Goal: Task Accomplishment & Management: Manage account settings

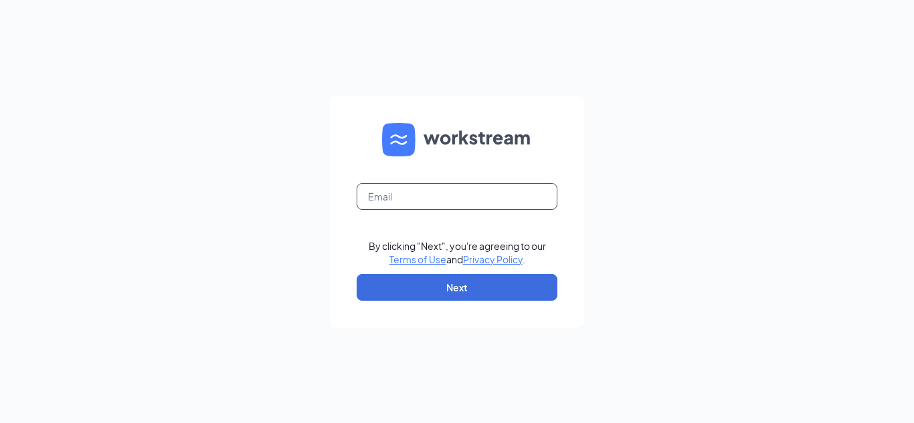
click at [488, 190] on input "text" at bounding box center [457, 196] width 201 height 27
type input "grockwell@mwburger.com"
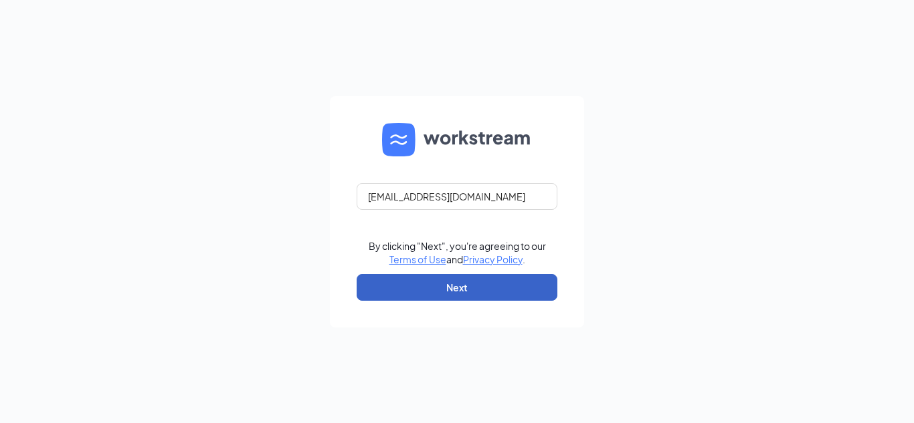
click at [474, 284] on button "Next" at bounding box center [457, 287] width 201 height 27
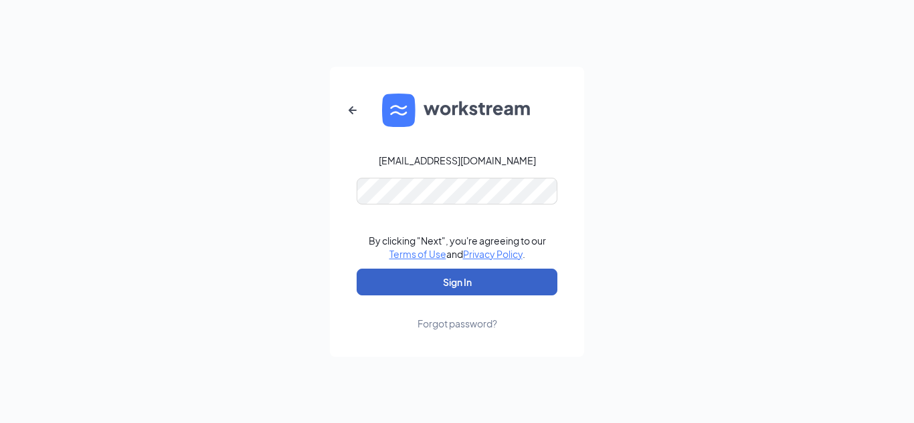
click at [463, 280] on button "Sign In" at bounding box center [457, 282] width 201 height 27
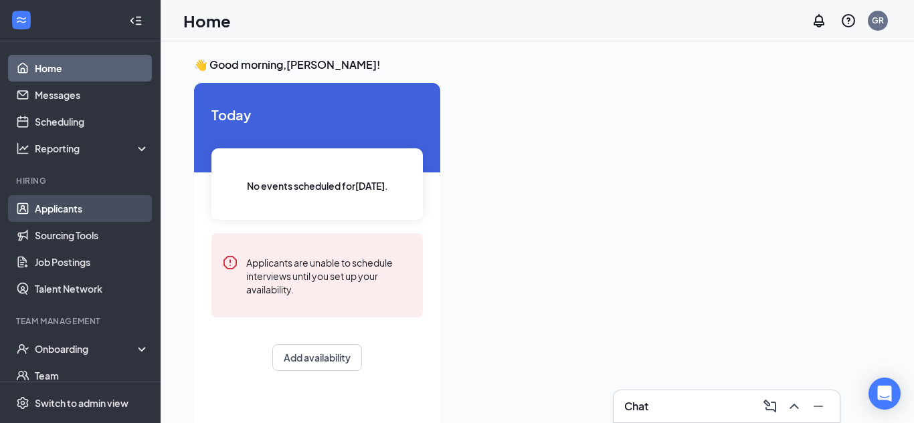
click at [43, 203] on link "Applicants" at bounding box center [92, 208] width 114 height 27
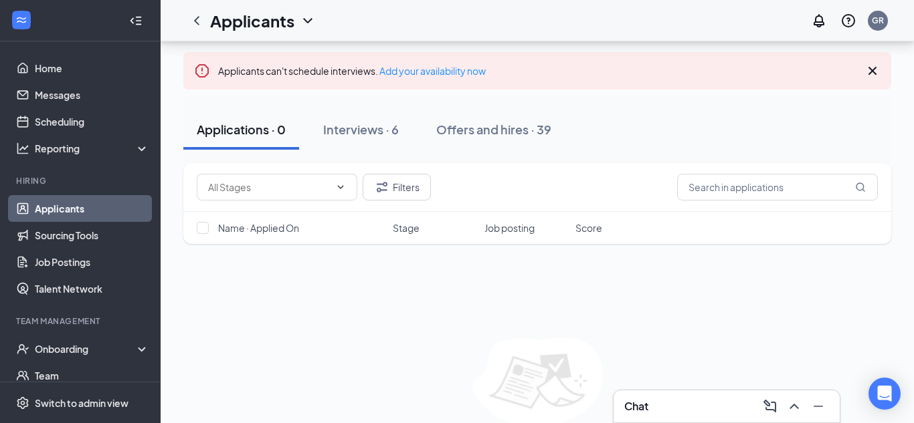
scroll to position [64, 0]
click at [344, 128] on div "Interviews · 6" at bounding box center [361, 131] width 76 height 17
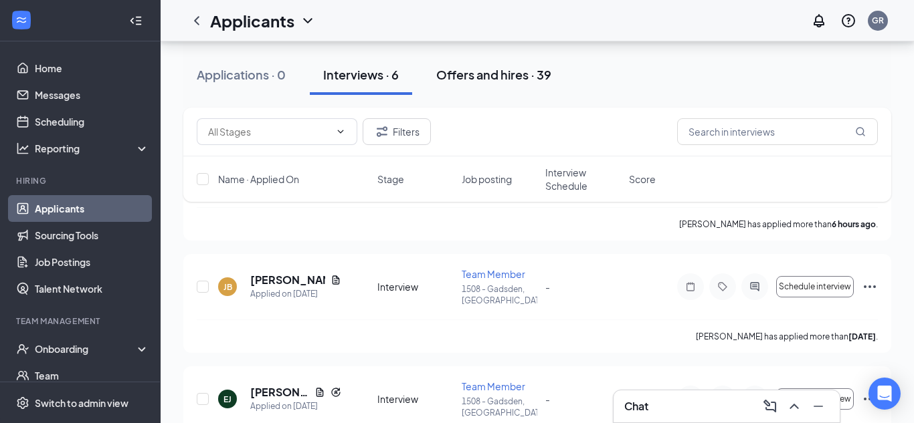
click at [473, 208] on div "Filters Name · Applied On Stage Job posting Interview Schedule Score" at bounding box center [537, 162] width 708 height 108
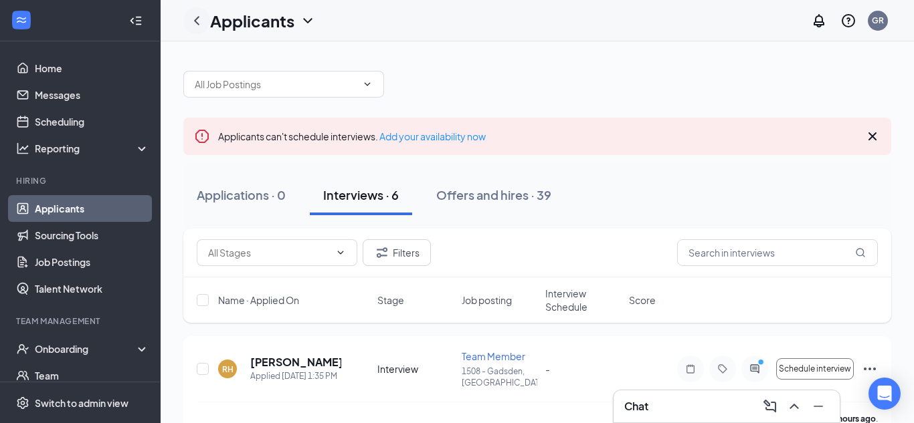
click at [196, 19] on icon "ChevronLeft" at bounding box center [197, 21] width 16 height 16
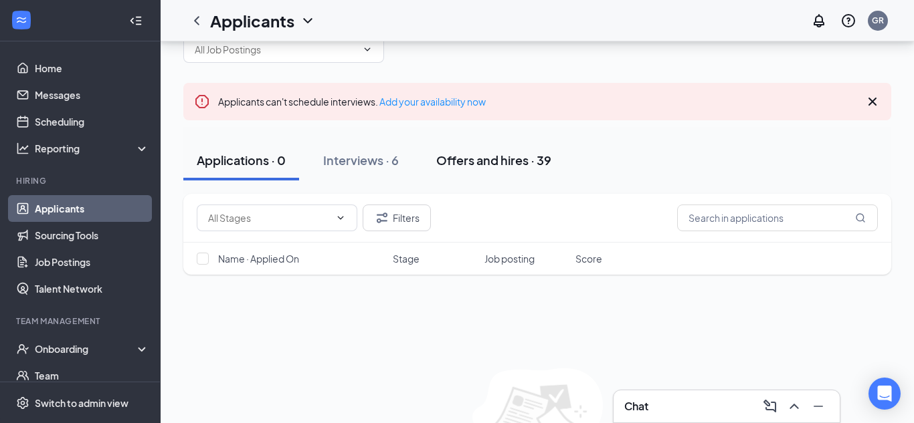
scroll to position [40, 0]
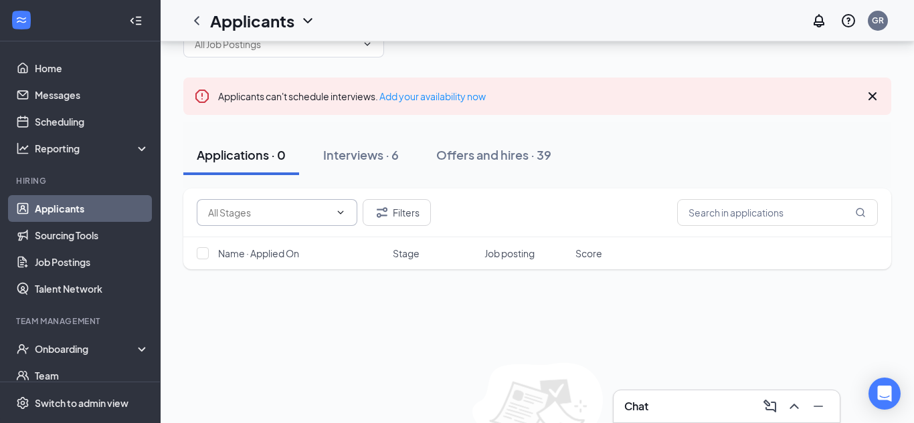
click at [349, 205] on span at bounding box center [277, 212] width 161 height 27
click at [323, 241] on div "Application (299)" at bounding box center [276, 244] width 139 height 15
type input "Application (299)"
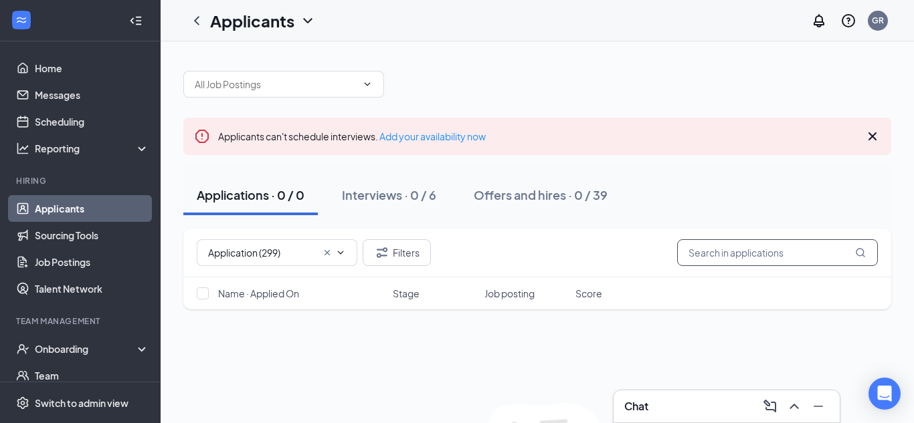
click at [704, 253] on input "text" at bounding box center [777, 252] width 201 height 27
type input "[PERSON_NAME]"
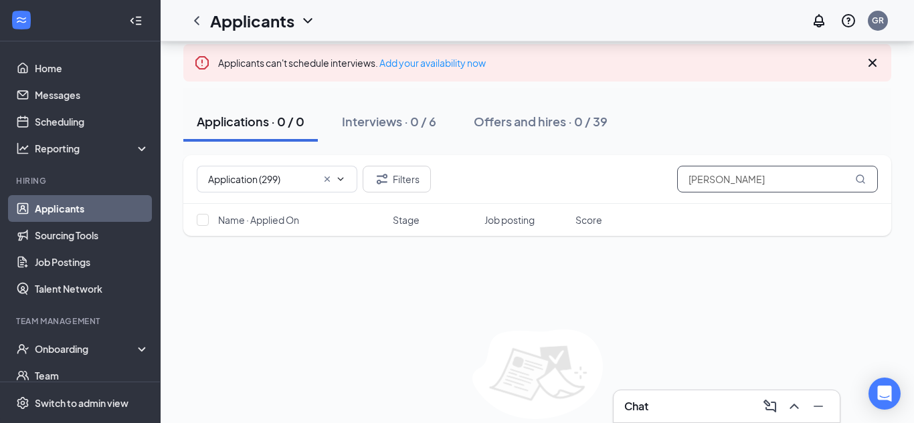
scroll to position [104, 0]
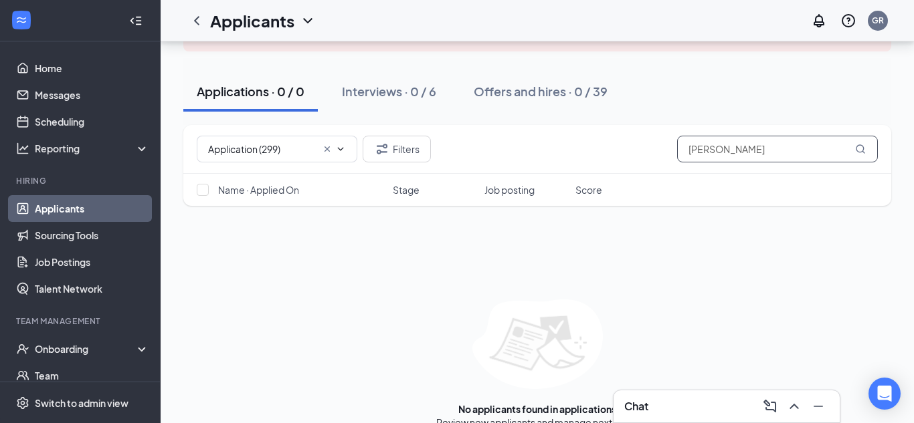
drag, startPoint x: 748, startPoint y: 152, endPoint x: 622, endPoint y: 151, distance: 125.8
click at [622, 151] on div "Application (299) Filters [PERSON_NAME]" at bounding box center [537, 149] width 681 height 27
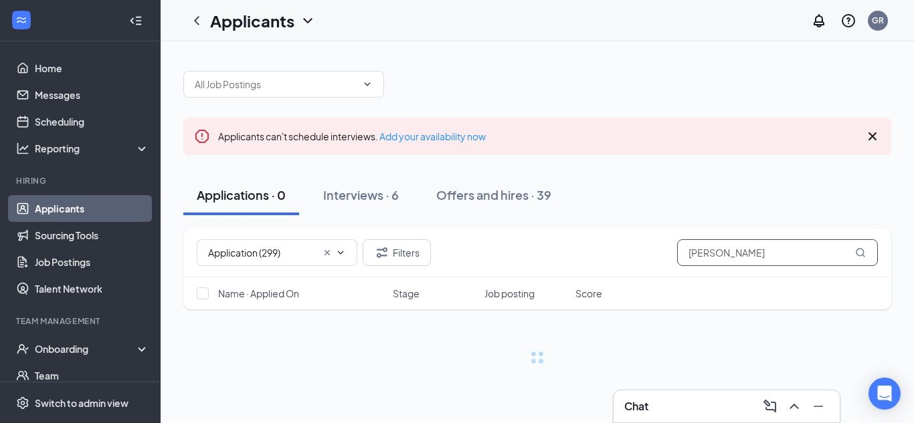
type input "[PERSON_NAME]"
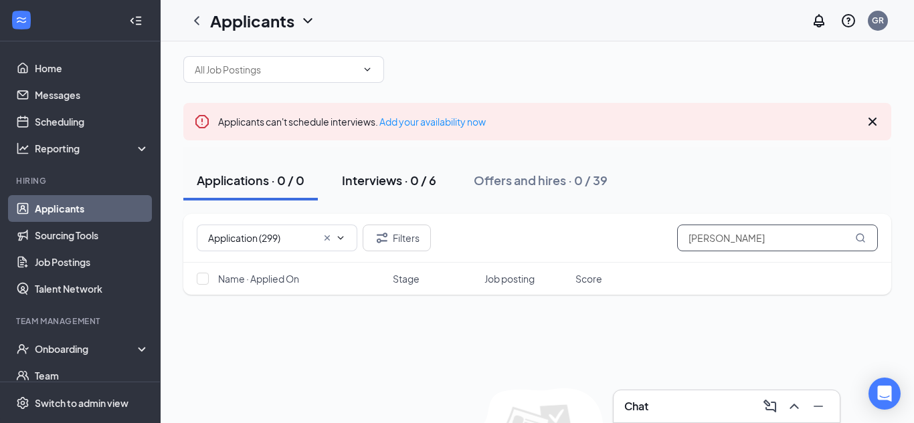
scroll to position [15, 0]
click at [377, 169] on button "Interviews · 0 / 6" at bounding box center [388, 180] width 121 height 40
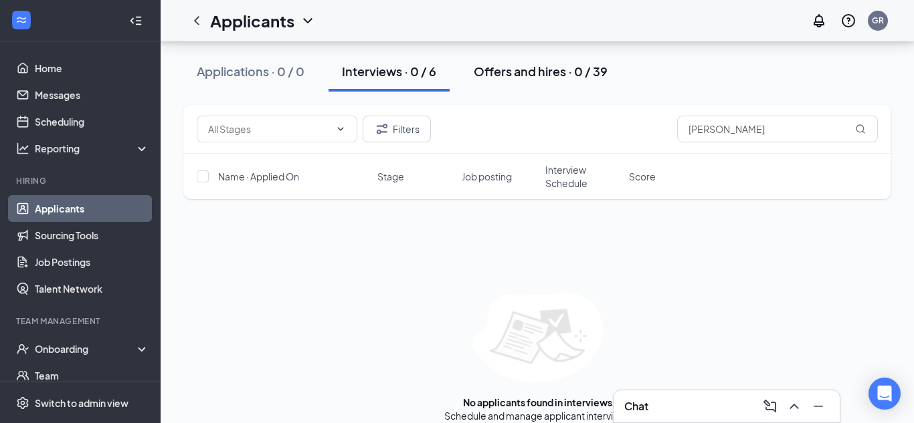
scroll to position [126, 0]
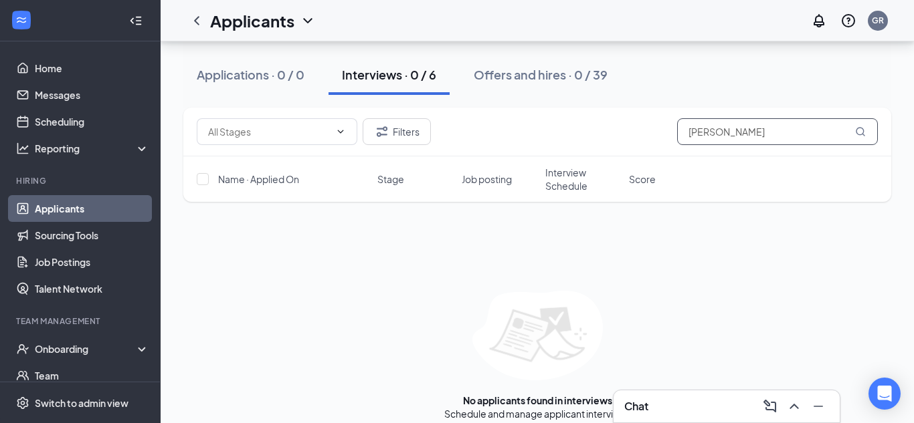
click at [755, 138] on input "[PERSON_NAME]" at bounding box center [777, 131] width 201 height 27
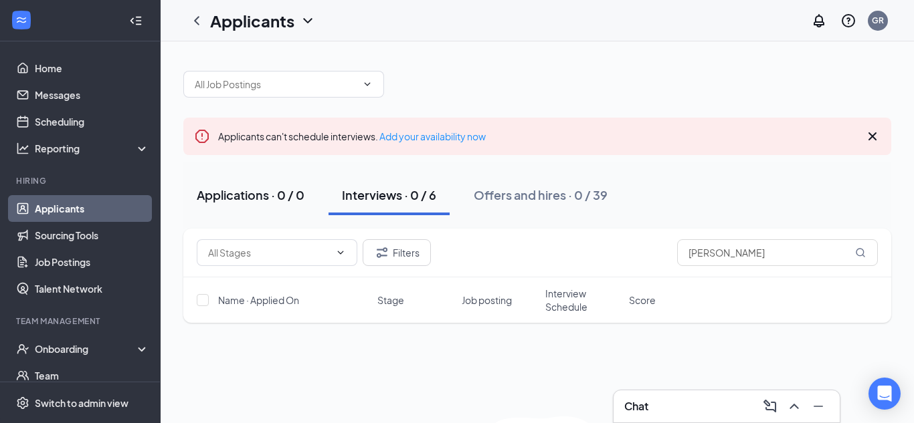
click at [255, 183] on button "Applications · 0 / 0" at bounding box center [250, 195] width 134 height 40
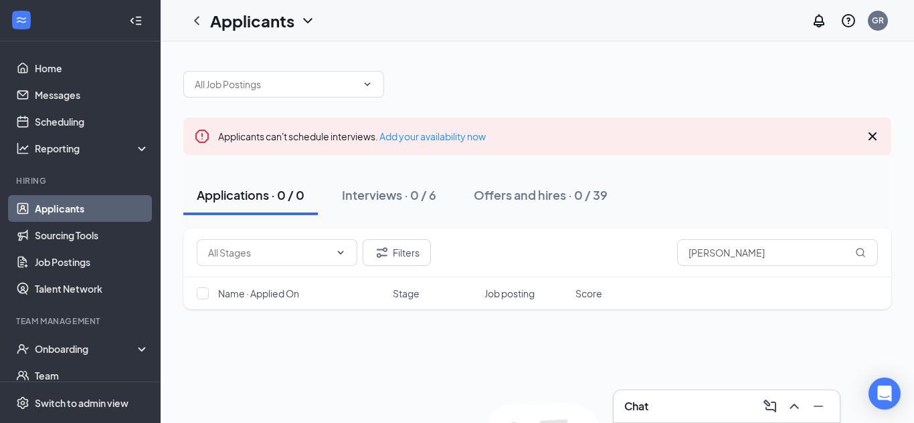
click at [396, 238] on div "Filters ethan" at bounding box center [537, 253] width 708 height 49
click at [401, 249] on button "Filters" at bounding box center [397, 252] width 68 height 27
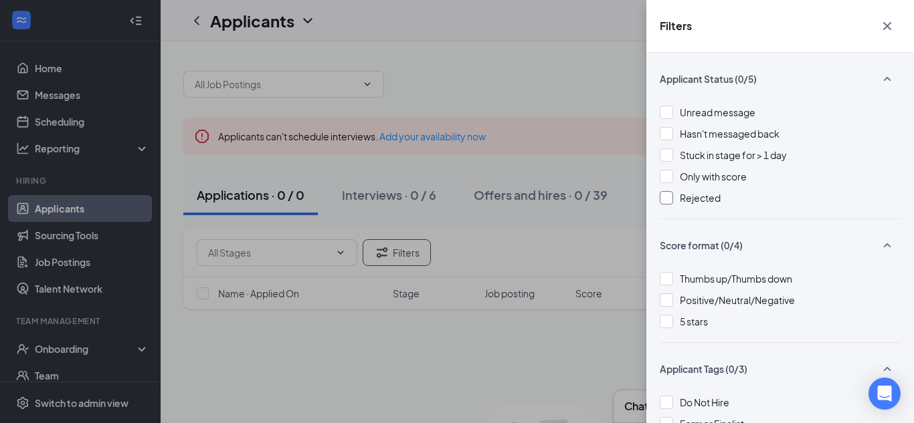
click at [673, 200] on div "Rejected" at bounding box center [780, 198] width 241 height 15
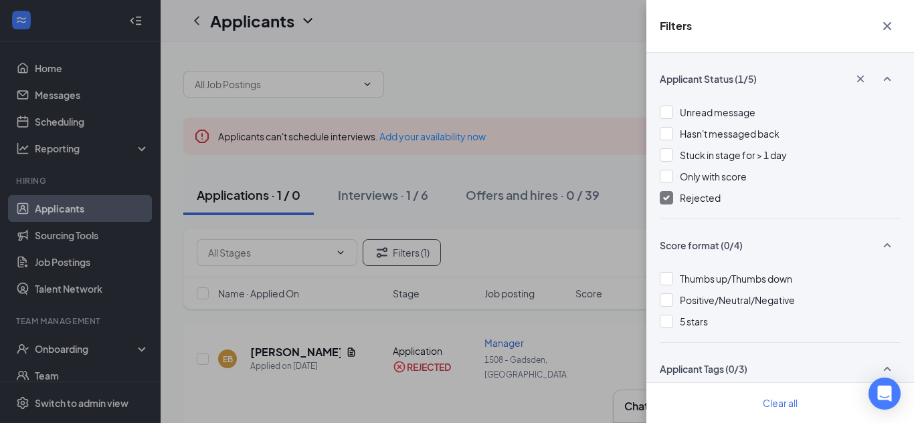
click at [890, 21] on icon "Cross" at bounding box center [887, 26] width 16 height 16
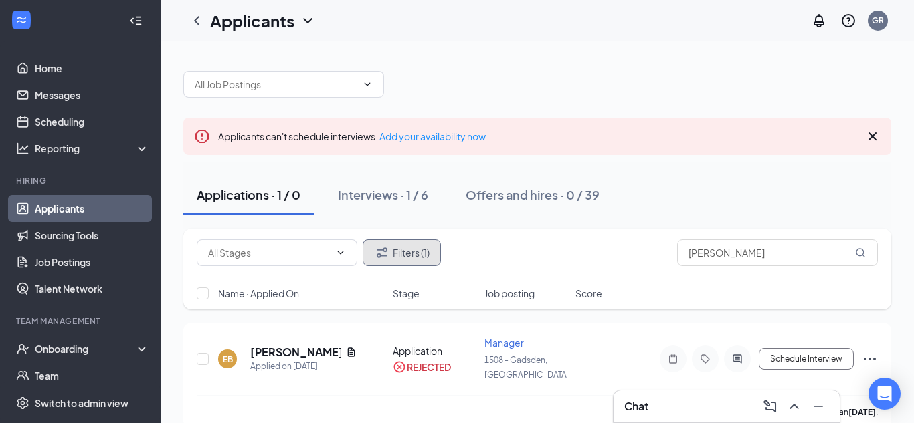
scroll to position [7, 0]
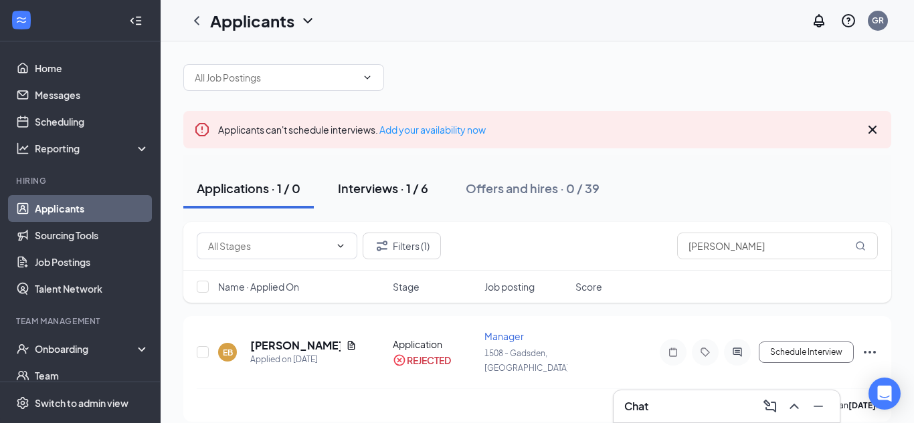
click at [399, 199] on button "Interviews · 1 / 6" at bounding box center [382, 189] width 117 height 40
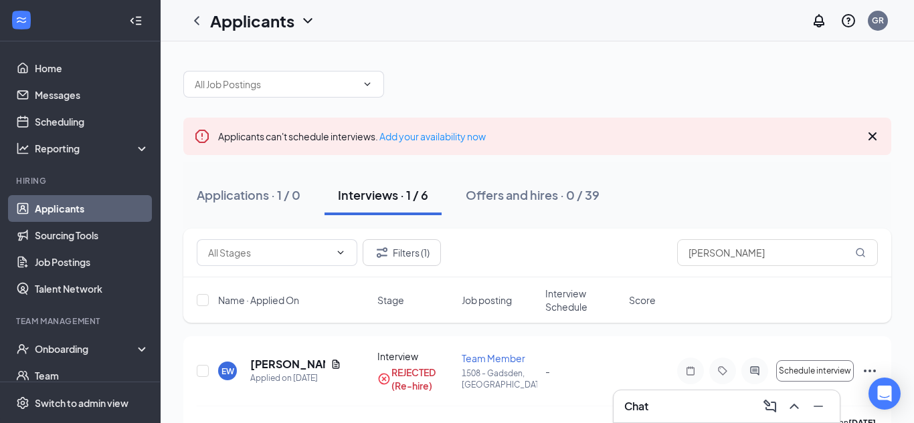
scroll to position [32, 0]
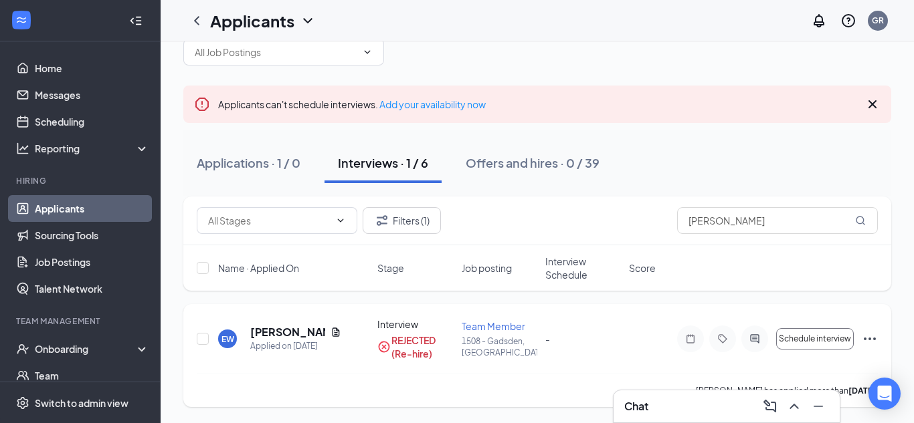
click at [879, 344] on div "[PERSON_NAME] [PERSON_NAME] Applied on [DATE] Interview REJECTED (Re-hire) Team…" at bounding box center [537, 355] width 708 height 103
click at [877, 343] on icon "Ellipses" at bounding box center [870, 339] width 16 height 16
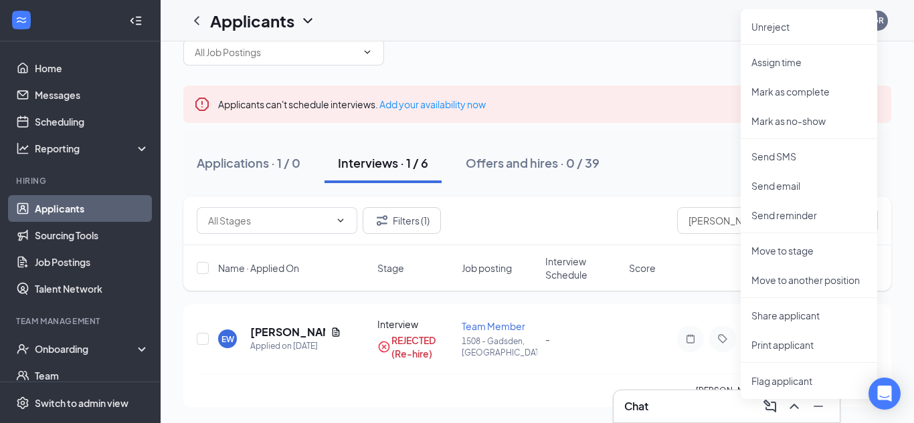
click at [646, 264] on span "Score" at bounding box center [642, 268] width 27 height 13
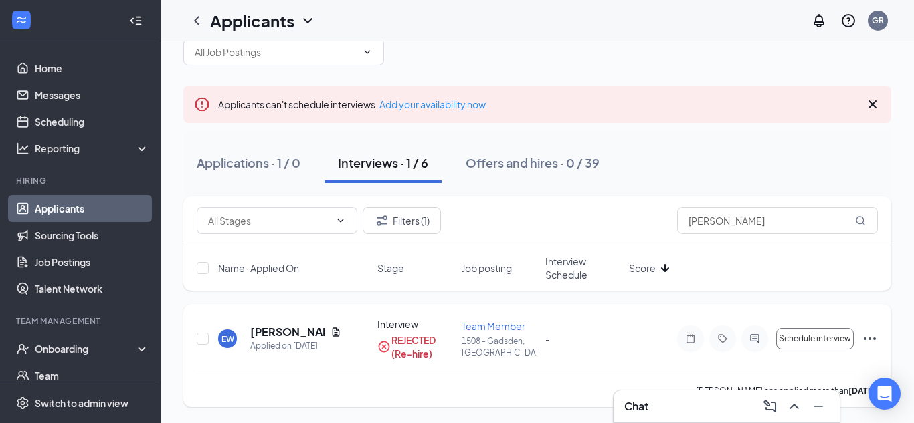
click at [869, 345] on icon "Ellipses" at bounding box center [870, 339] width 16 height 16
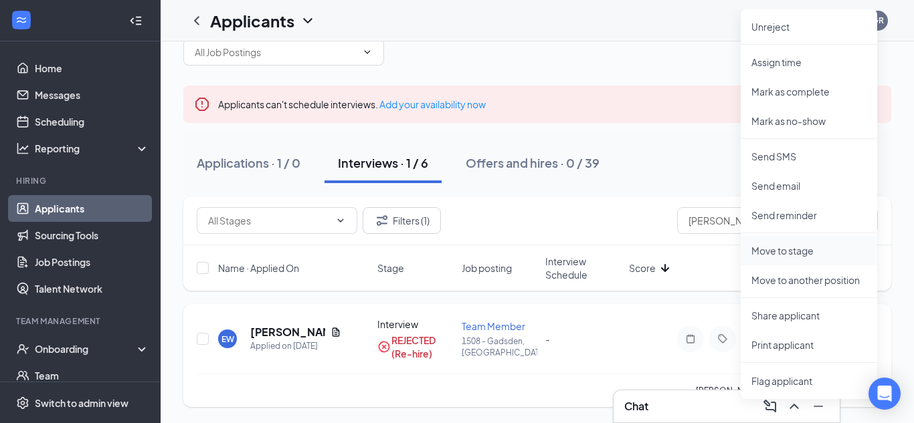
click at [798, 248] on p "Move to stage" at bounding box center [808, 250] width 115 height 13
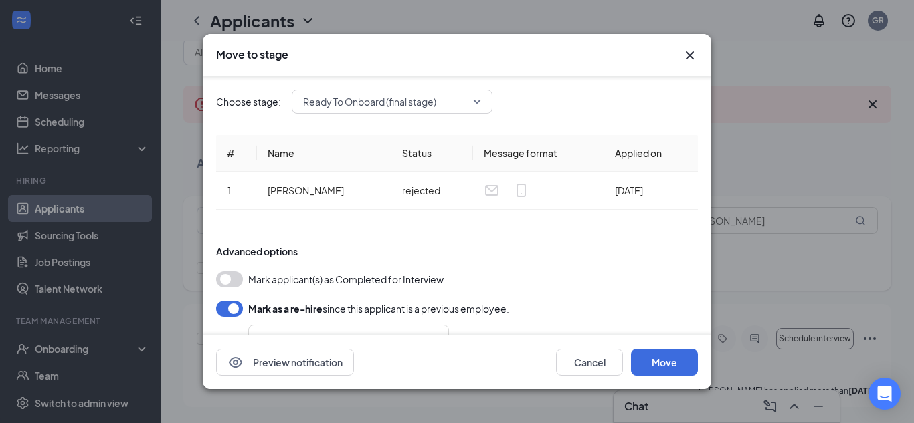
scroll to position [56, 0]
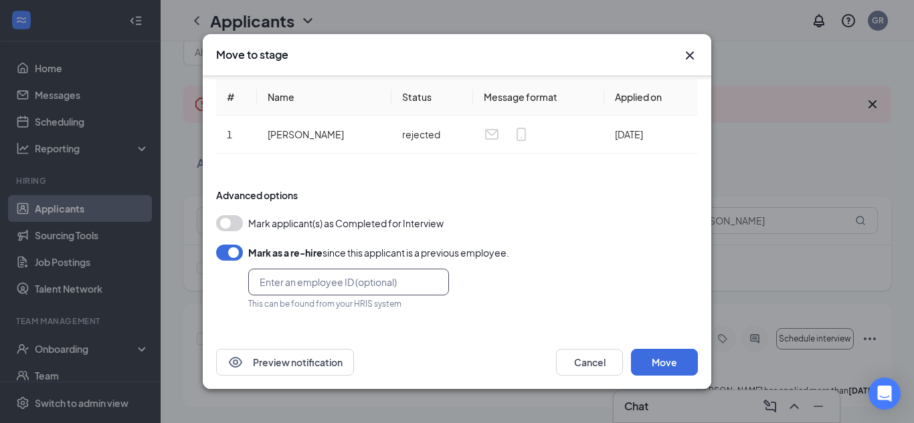
click at [290, 275] on input "text" at bounding box center [348, 282] width 201 height 27
type input "2045091"
click at [317, 330] on div "Choose stage: Ready To Onboard (final stage) # Name Status Message format Appli…" at bounding box center [457, 178] width 482 height 316
click at [224, 228] on button "button" at bounding box center [229, 223] width 27 height 16
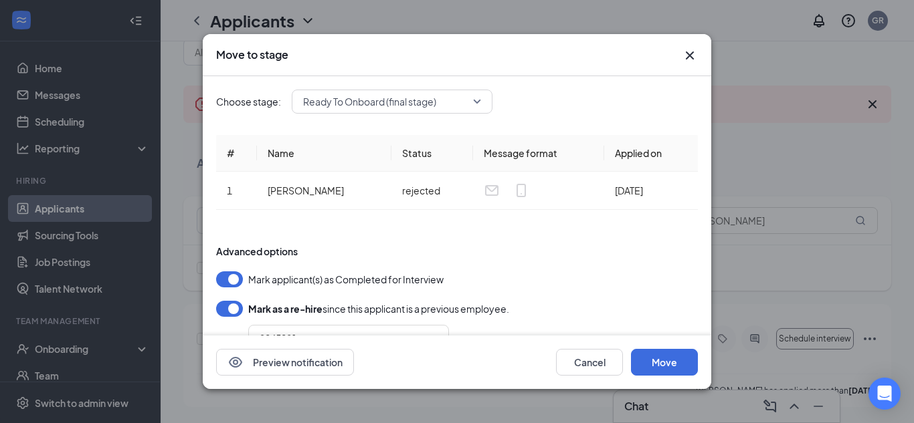
click at [462, 103] on span "Ready To Onboard (final stage)" at bounding box center [386, 102] width 166 height 20
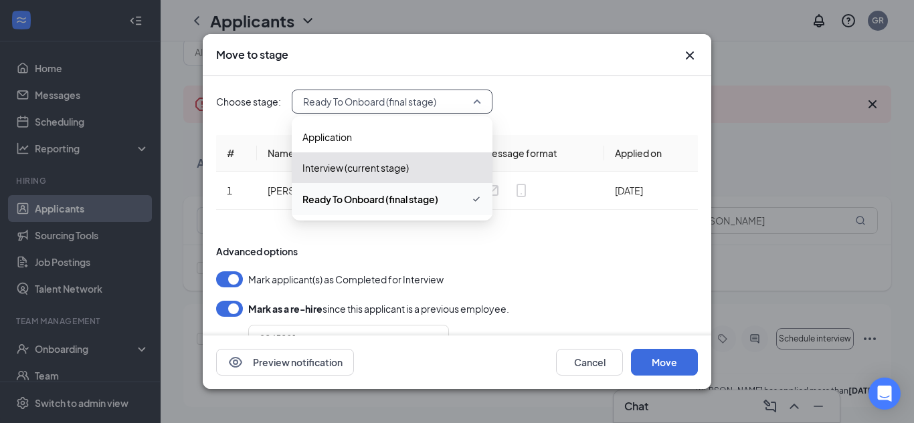
click at [401, 197] on span "Ready To Onboard (final stage)" at bounding box center [370, 199] width 136 height 15
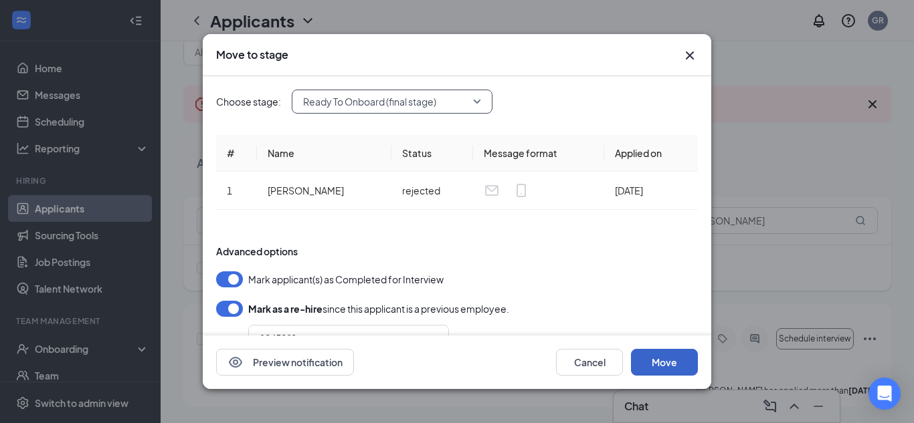
click at [654, 360] on button "Move" at bounding box center [664, 362] width 67 height 27
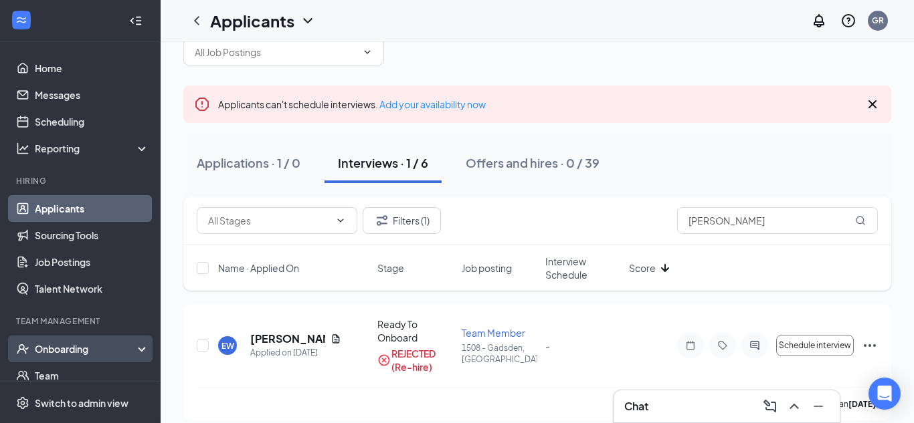
click at [92, 352] on div "Onboarding" at bounding box center [86, 348] width 103 height 13
click at [90, 367] on link "Overview" at bounding box center [92, 376] width 114 height 27
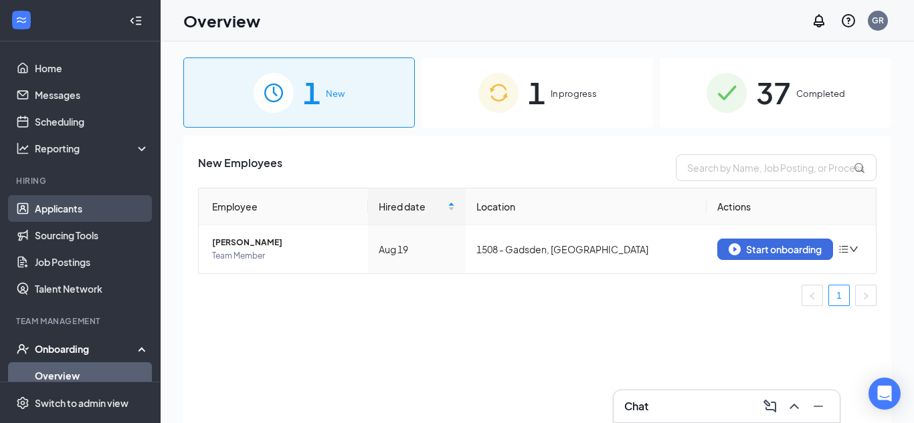
click at [88, 212] on link "Applicants" at bounding box center [92, 208] width 114 height 27
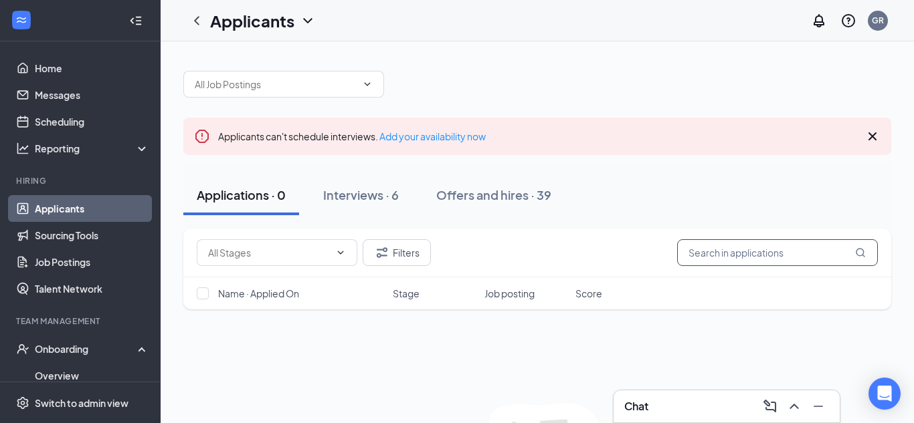
click at [801, 258] on input "text" at bounding box center [777, 252] width 201 height 27
drag, startPoint x: 777, startPoint y: 261, endPoint x: 657, endPoint y: 264, distance: 120.5
click at [657, 264] on div "Filters than" at bounding box center [537, 252] width 681 height 27
type input "[PERSON_NAME]"
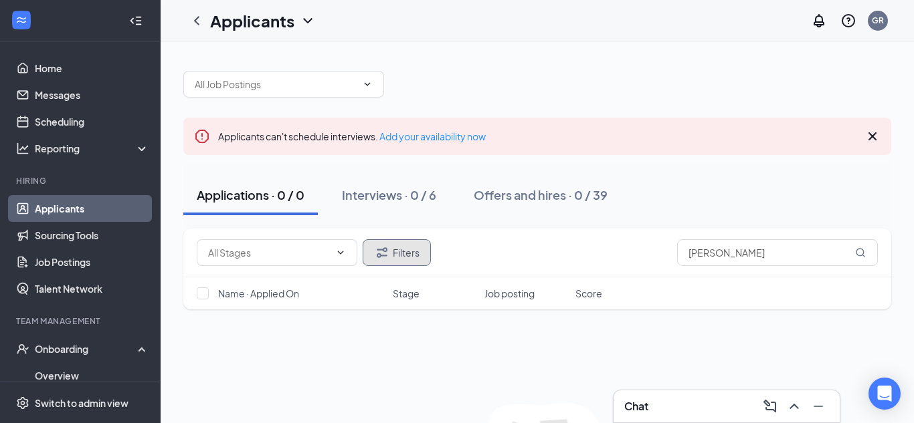
click at [407, 253] on button "Filters" at bounding box center [397, 252] width 68 height 27
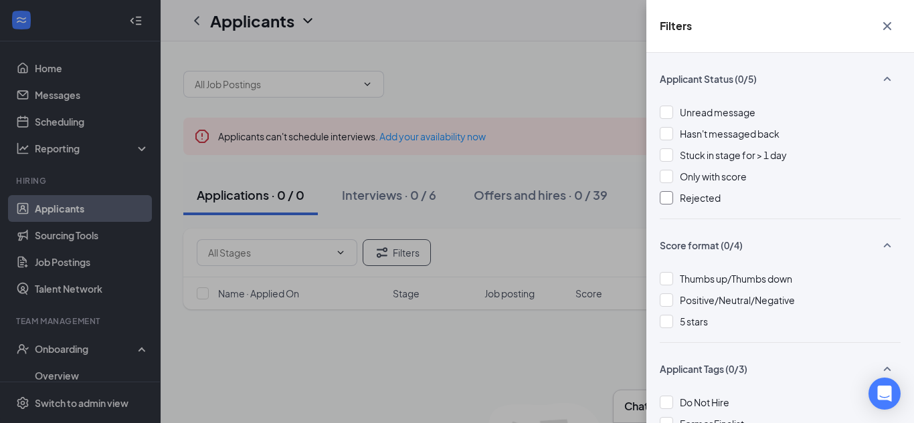
click at [670, 203] on div at bounding box center [666, 197] width 13 height 13
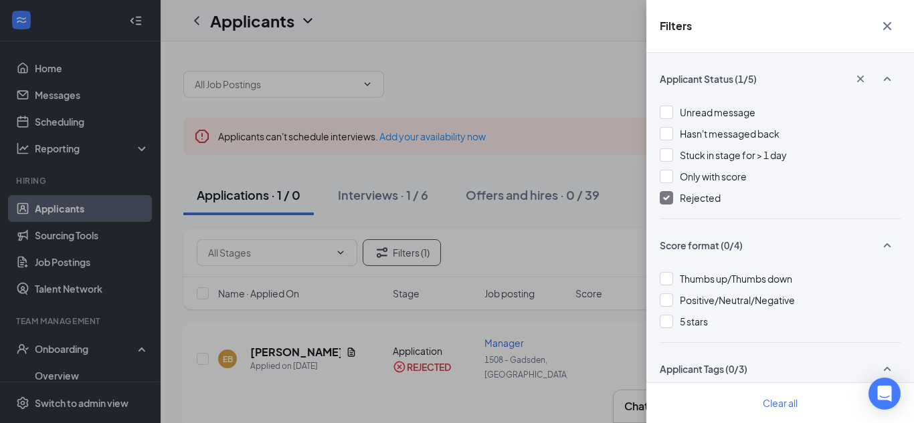
click at [886, 25] on icon "Cross" at bounding box center [887, 26] width 8 height 8
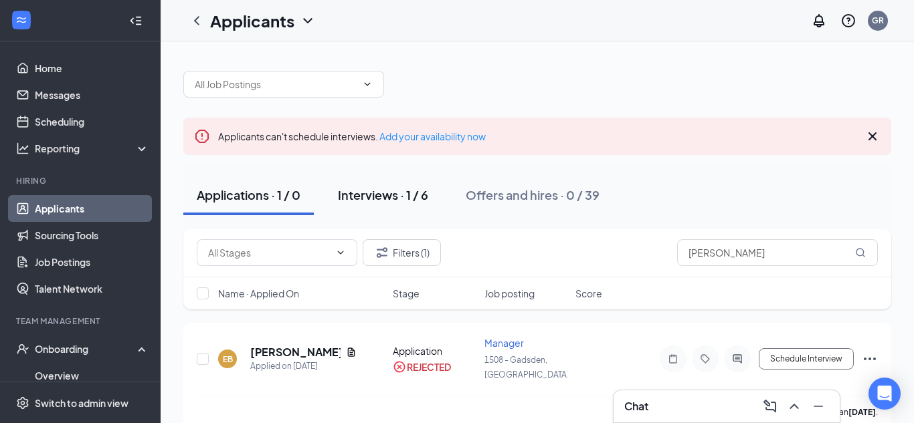
click at [401, 191] on div "Interviews · 1 / 6" at bounding box center [383, 195] width 90 height 17
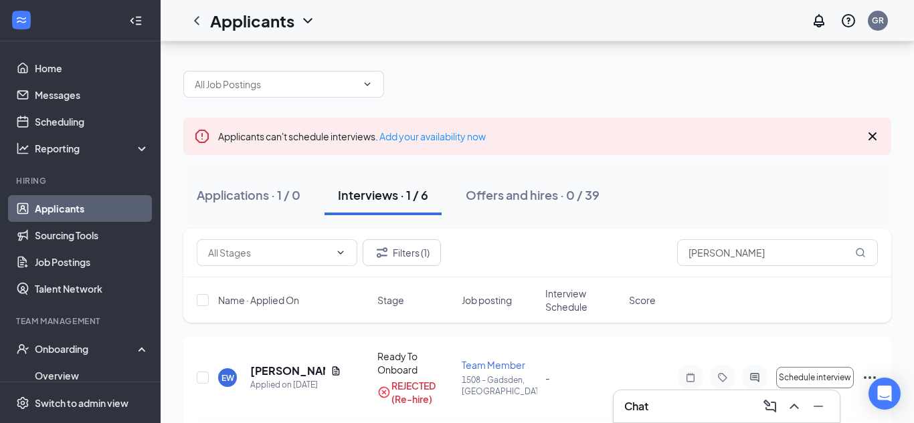
scroll to position [45, 0]
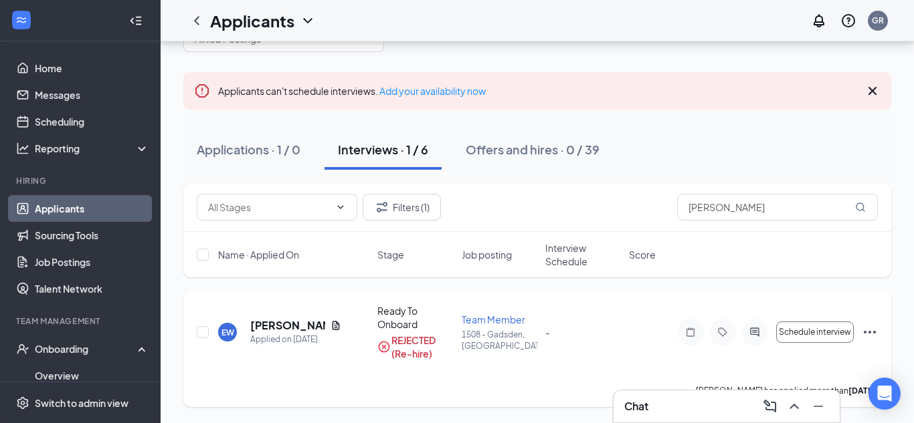
click at [873, 328] on icon "Ellipses" at bounding box center [870, 332] width 16 height 16
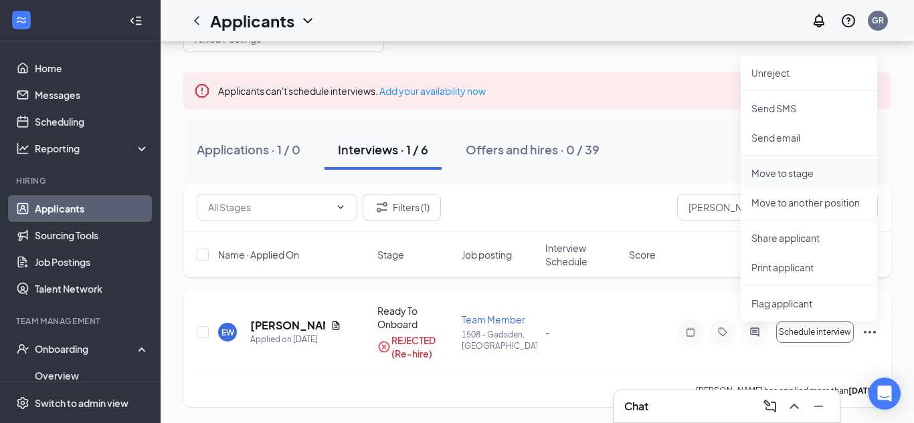
click at [793, 175] on p "Move to stage" at bounding box center [808, 173] width 115 height 13
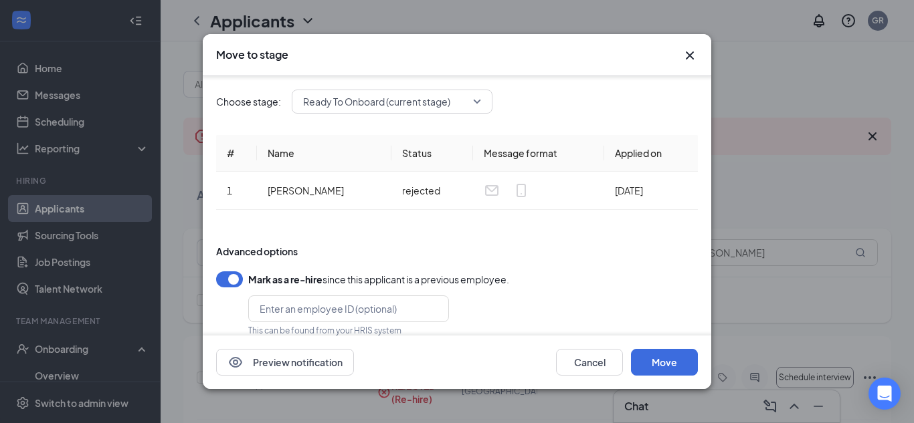
scroll to position [27, 0]
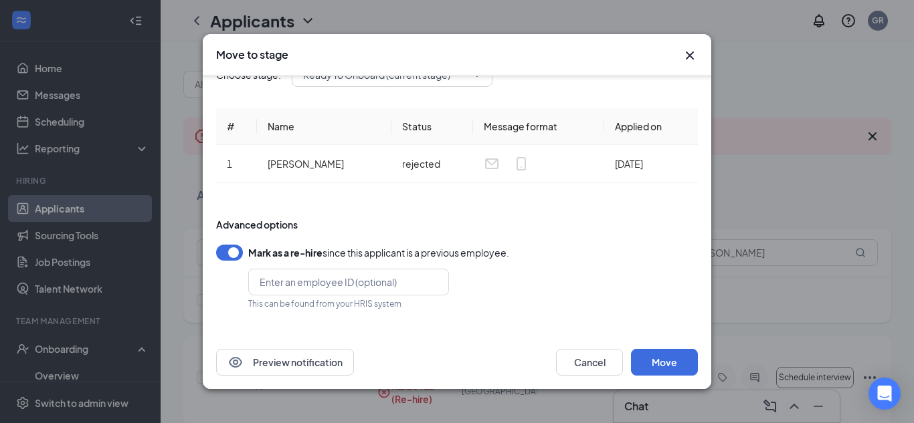
click at [228, 250] on button "button" at bounding box center [229, 253] width 27 height 16
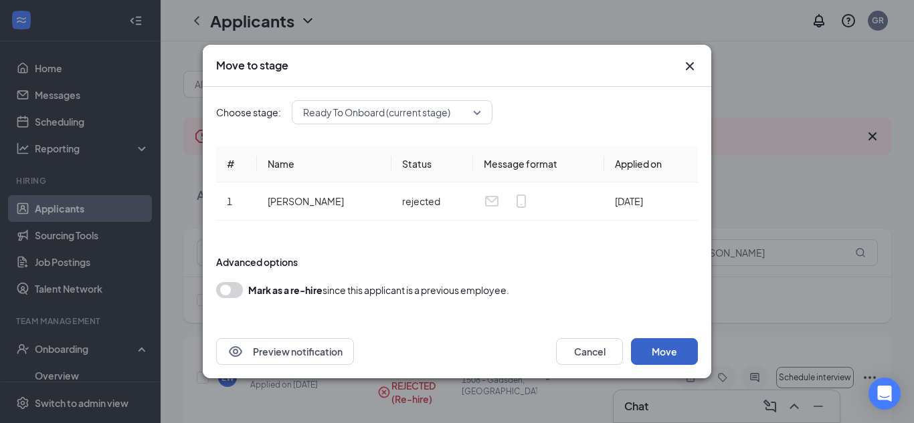
click at [646, 349] on button "Move" at bounding box center [664, 351] width 67 height 27
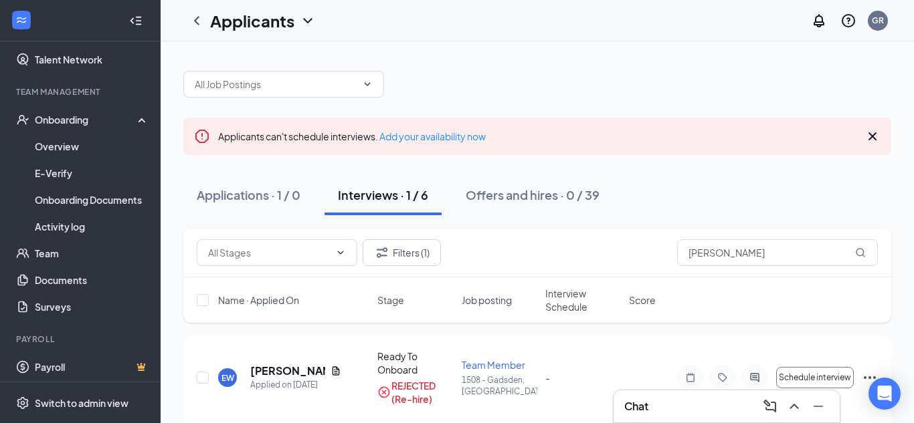
scroll to position [233, 0]
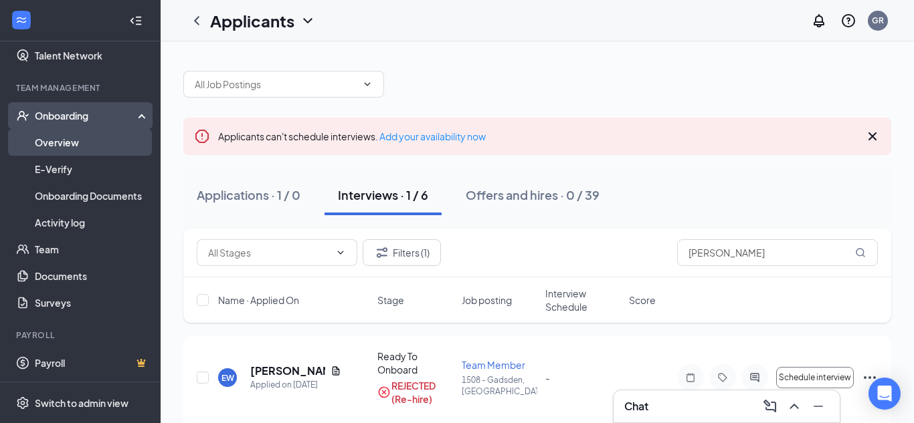
click at [73, 148] on link "Overview" at bounding box center [92, 142] width 114 height 27
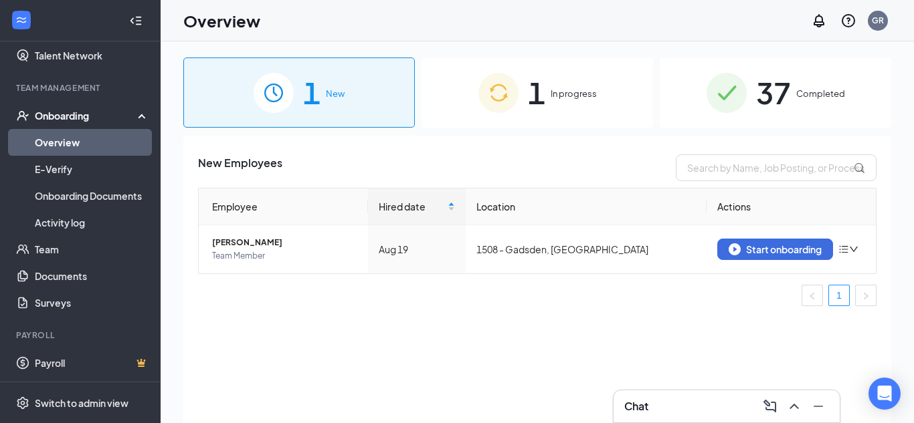
click at [496, 103] on img at bounding box center [498, 93] width 40 height 40
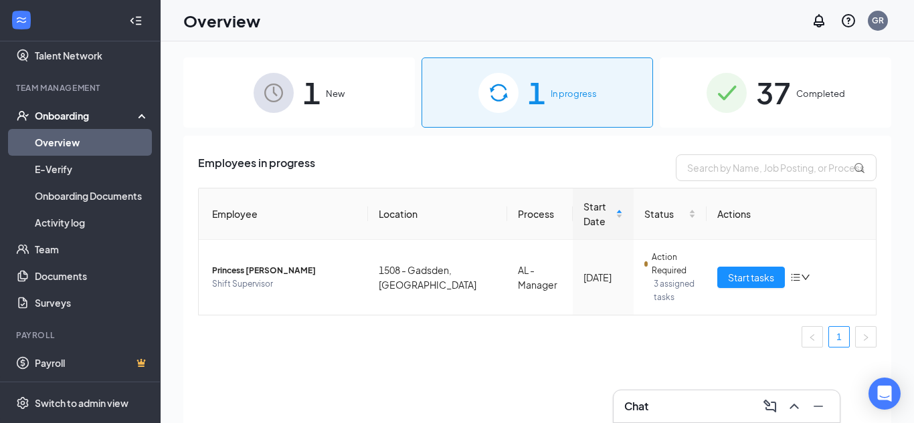
click at [777, 94] on span "37" at bounding box center [773, 93] width 35 height 46
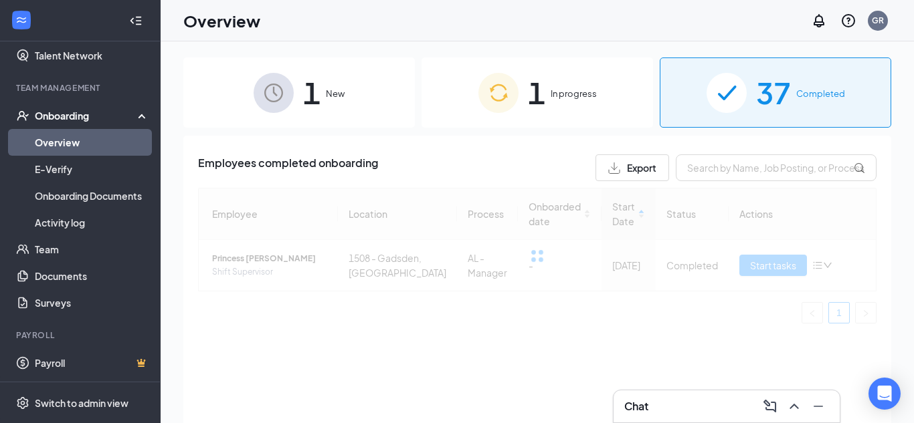
click at [549, 116] on div "1 In progress" at bounding box center [536, 93] width 231 height 70
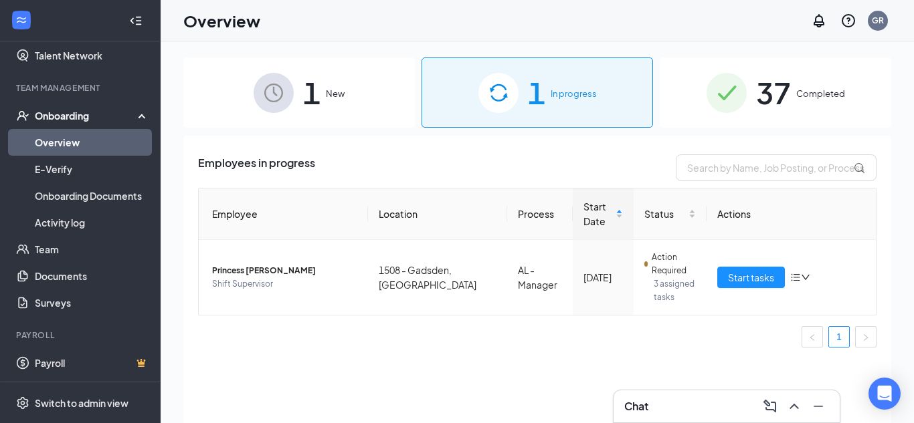
click at [323, 89] on div "1 New" at bounding box center [298, 93] width 231 height 70
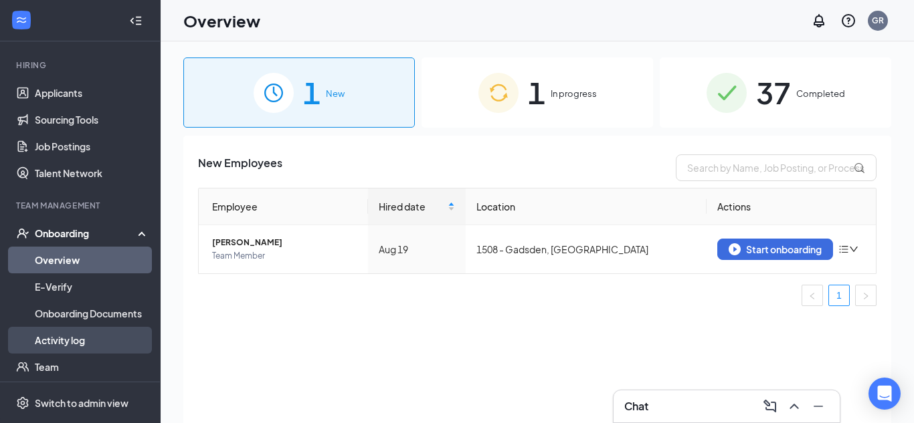
scroll to position [114, 0]
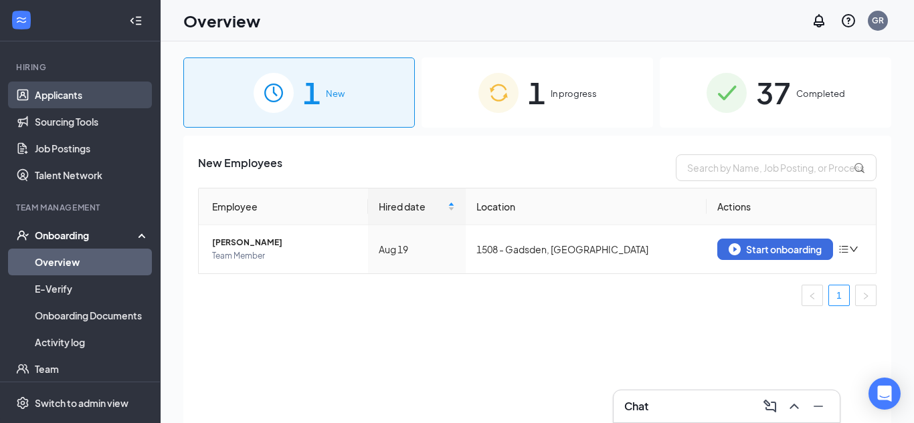
click at [64, 105] on link "Applicants" at bounding box center [92, 95] width 114 height 27
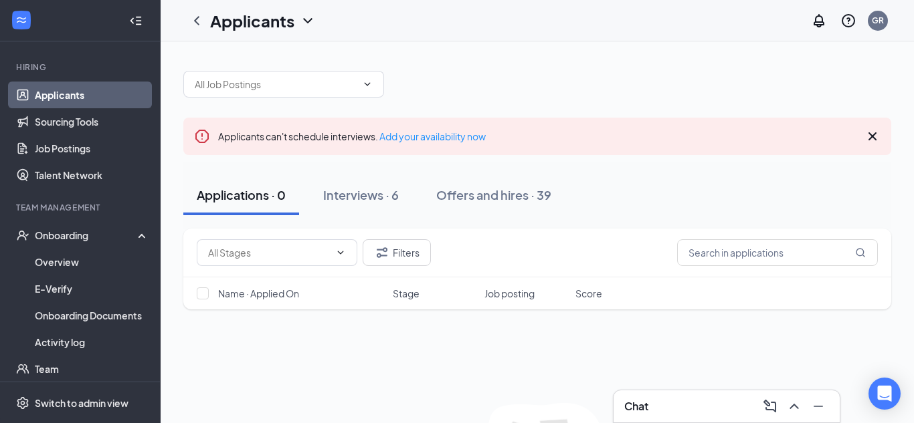
scroll to position [126, 0]
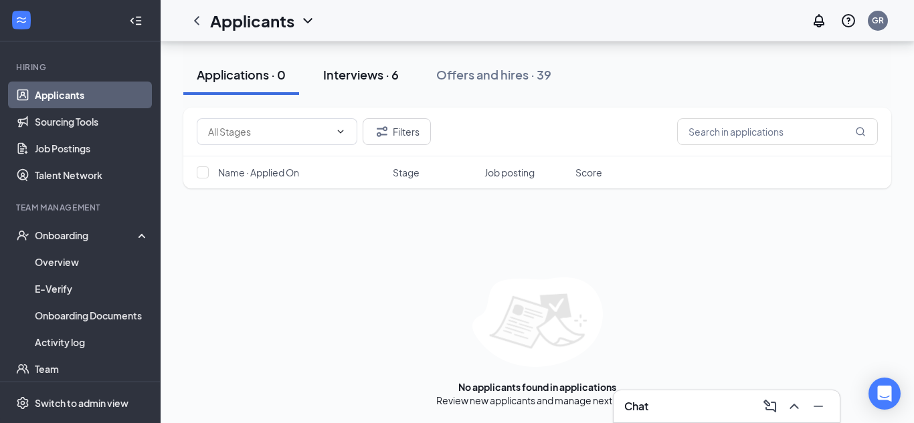
click at [361, 77] on div "Interviews · 6" at bounding box center [361, 74] width 76 height 17
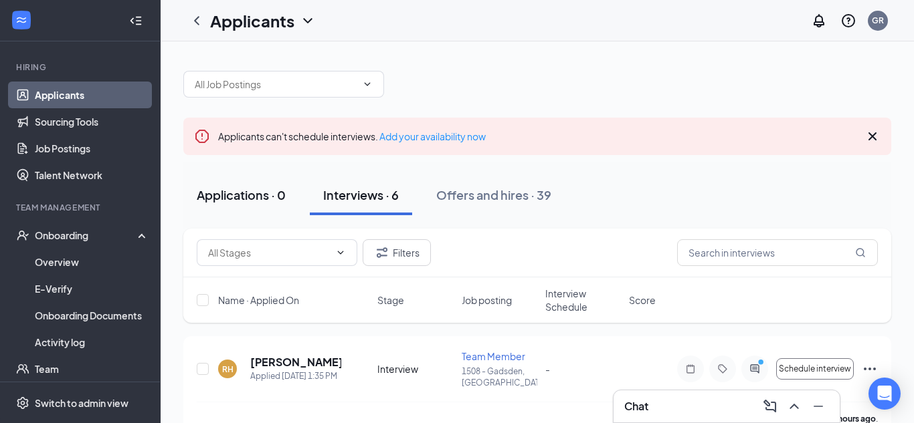
click at [246, 199] on div "Applications · 0" at bounding box center [241, 195] width 89 height 17
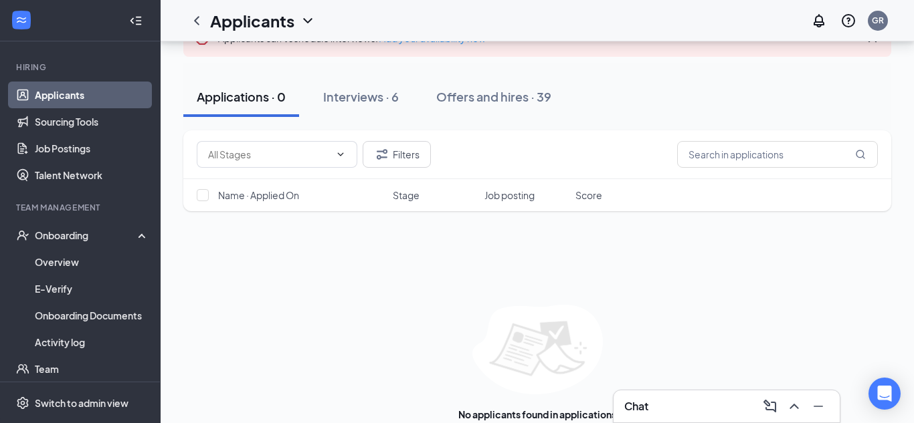
scroll to position [100, 0]
click at [740, 154] on input "text" at bounding box center [777, 153] width 201 height 27
type input "t"
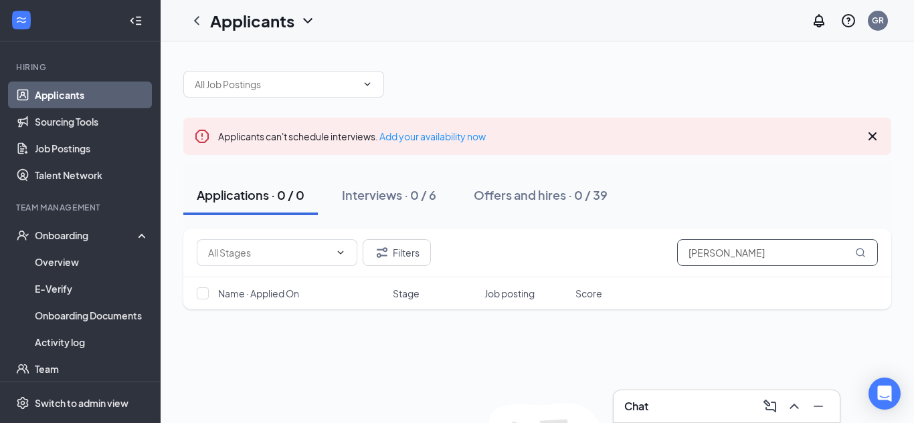
type input "[PERSON_NAME]"
click at [408, 245] on button "Filters" at bounding box center [397, 252] width 68 height 27
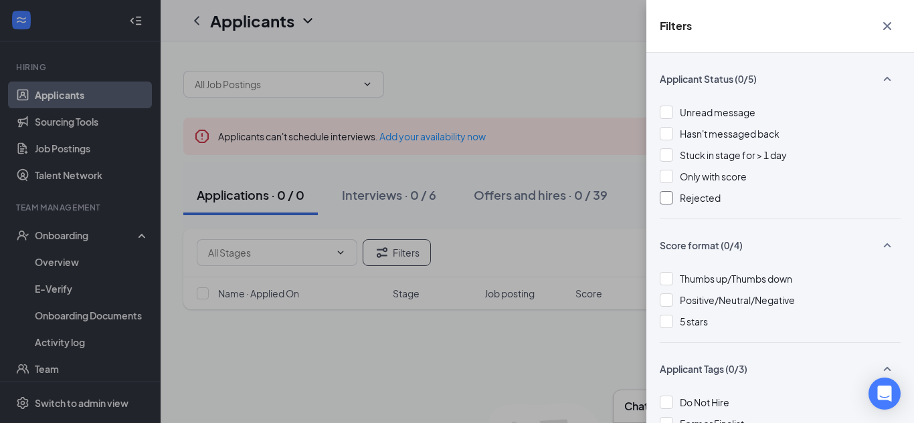
click at [665, 200] on div at bounding box center [666, 197] width 13 height 13
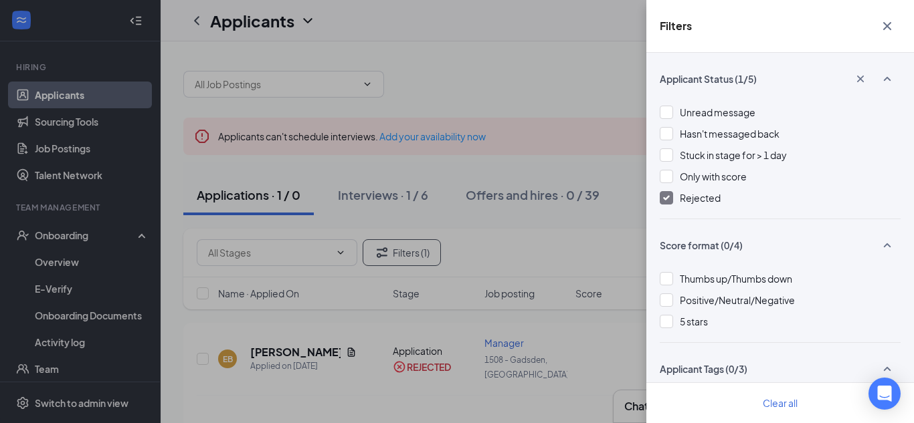
click at [520, 278] on div "Filters Applicant Status (1/5) Unread message Hasn't messaged back Stuck in sta…" at bounding box center [457, 211] width 914 height 423
click at [892, 23] on icon "Cross" at bounding box center [887, 26] width 16 height 16
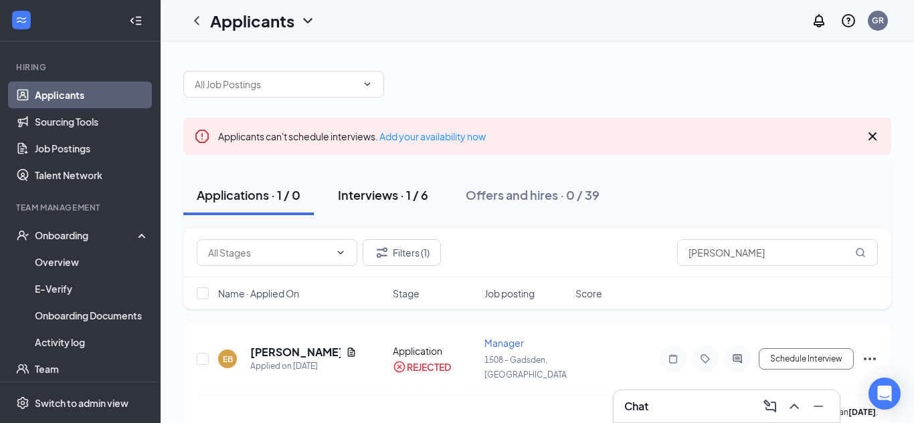
click at [408, 191] on div "Interviews · 1 / 6" at bounding box center [383, 195] width 90 height 17
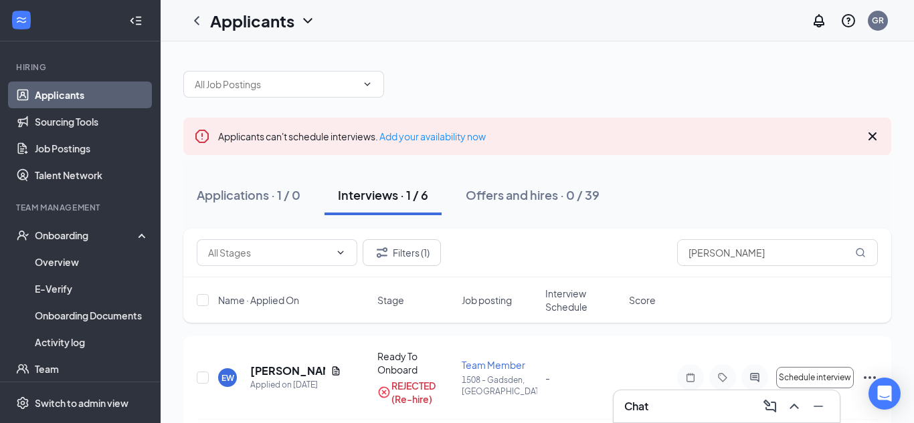
scroll to position [45, 0]
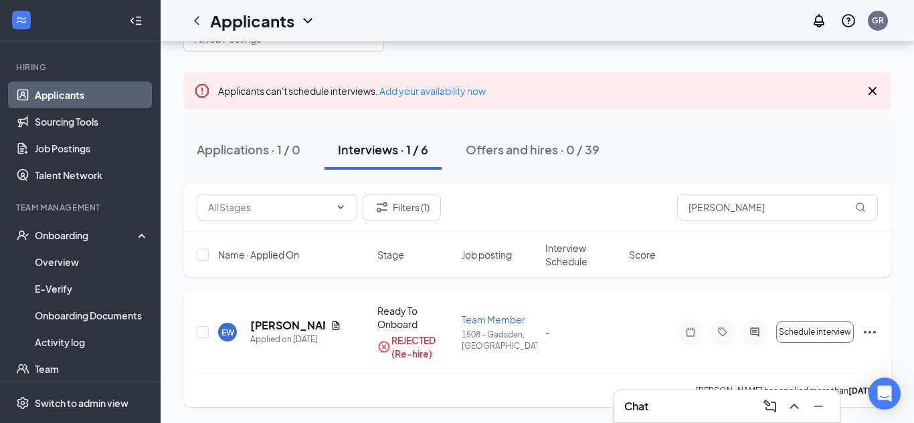
click at [878, 331] on div "EW [PERSON_NAME] Applied on [DATE] Ready To Onboard REJECTED (Re-hire) Team Mem…" at bounding box center [537, 349] width 708 height 116
click at [876, 331] on icon "Ellipses" at bounding box center [870, 332] width 16 height 16
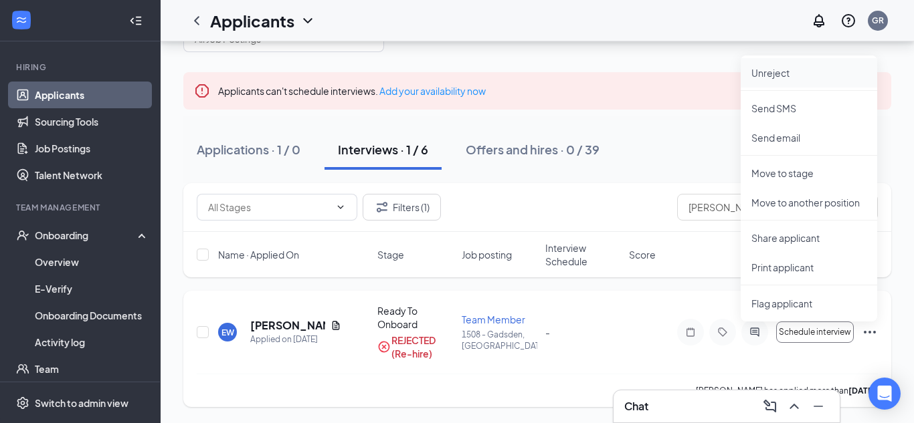
click at [787, 74] on p "Unreject" at bounding box center [808, 72] width 115 height 13
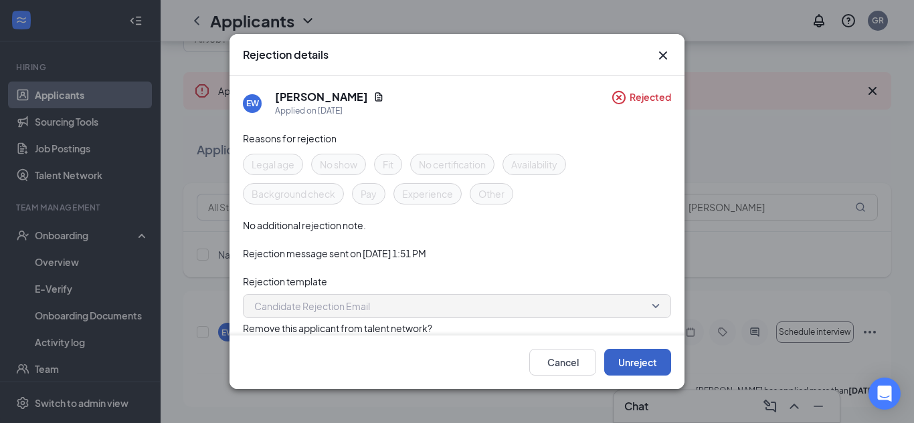
click at [632, 368] on button "Unreject" at bounding box center [637, 362] width 67 height 27
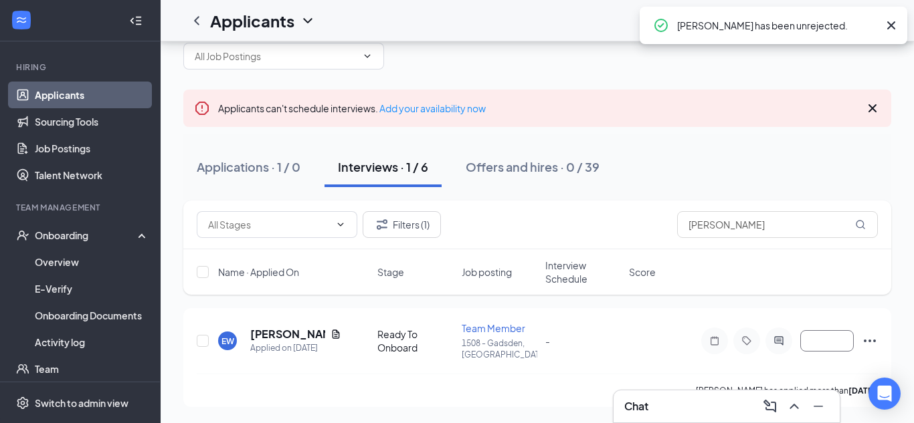
scroll to position [17, 0]
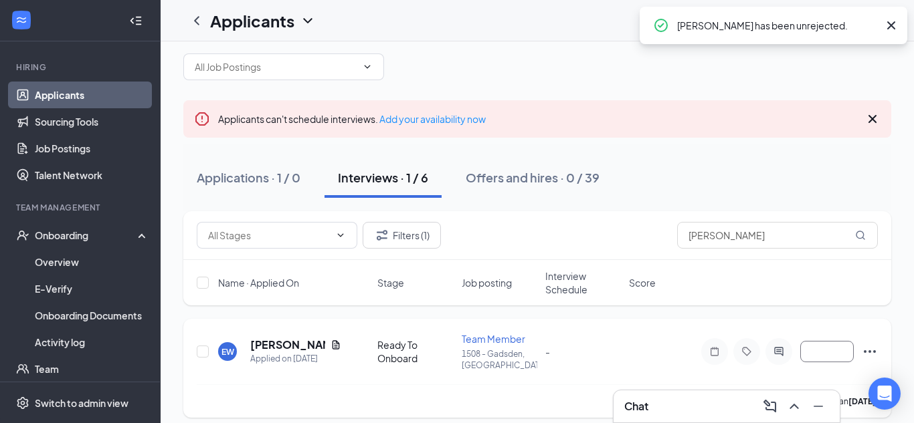
click at [873, 344] on icon "Ellipses" at bounding box center [870, 352] width 16 height 16
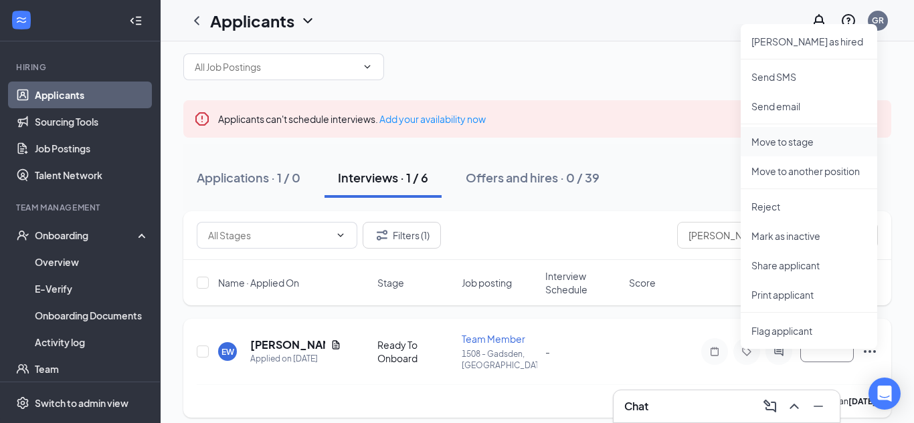
click at [795, 145] on p "Move to stage" at bounding box center [808, 141] width 115 height 13
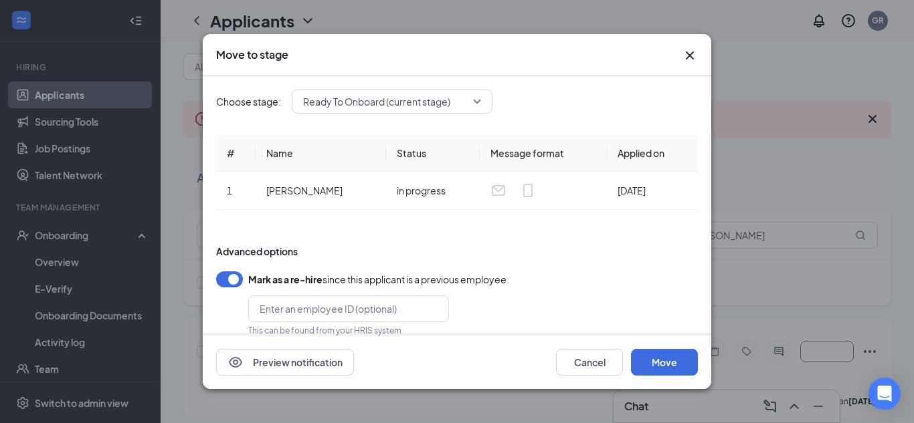
scroll to position [27, 0]
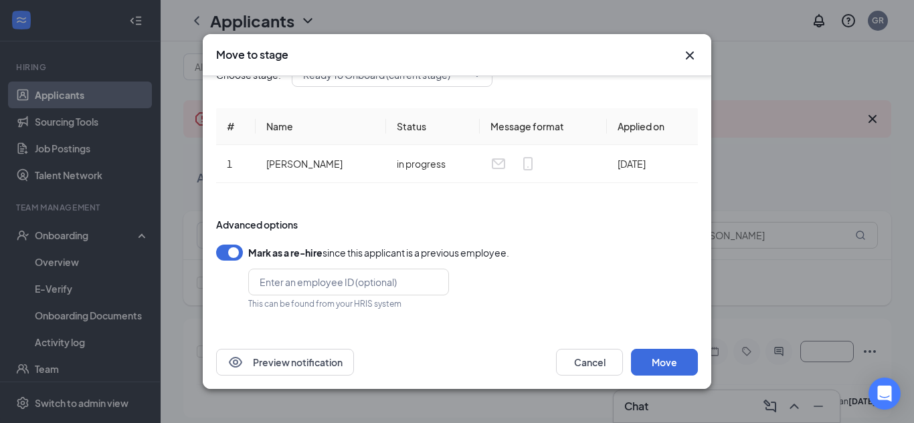
click at [232, 256] on button "button" at bounding box center [229, 253] width 27 height 16
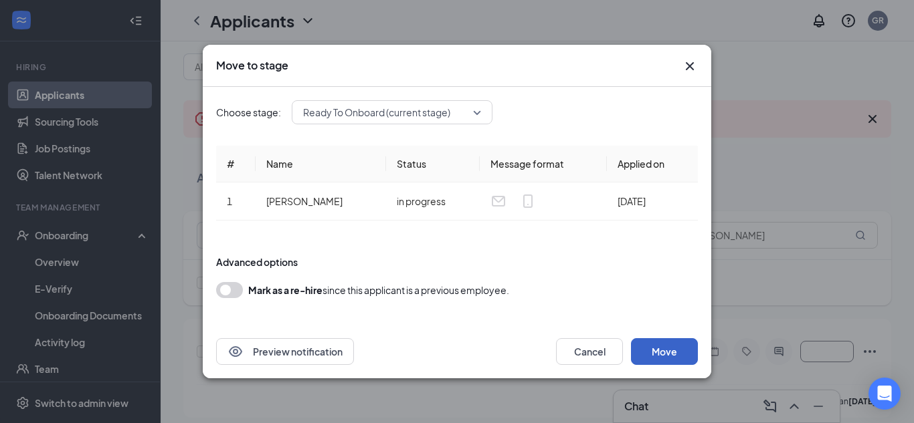
click at [659, 357] on button "Move" at bounding box center [664, 351] width 67 height 27
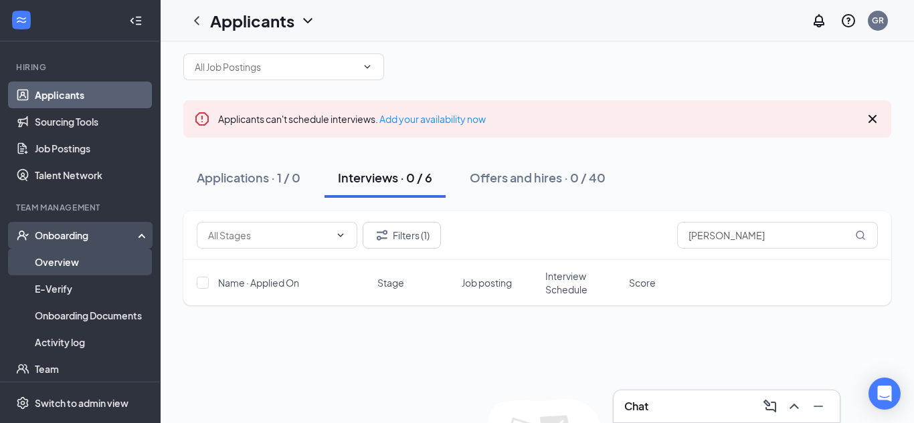
click at [70, 265] on link "Overview" at bounding box center [92, 262] width 114 height 27
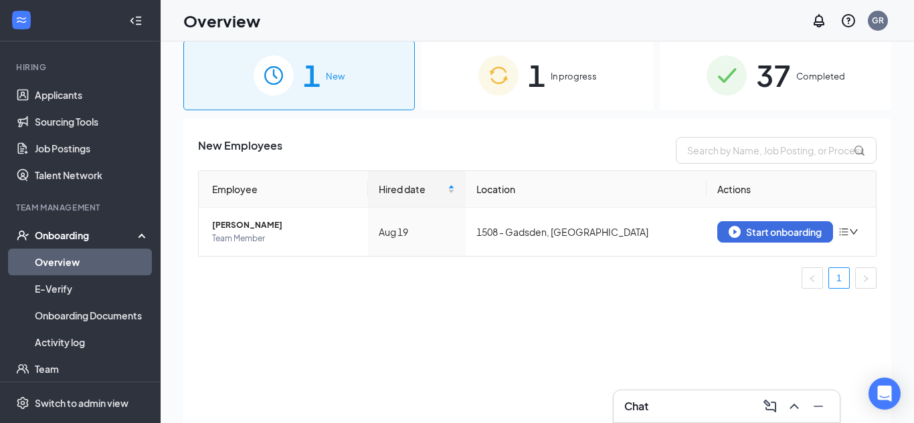
click at [555, 55] on div "1 In progress" at bounding box center [536, 75] width 231 height 70
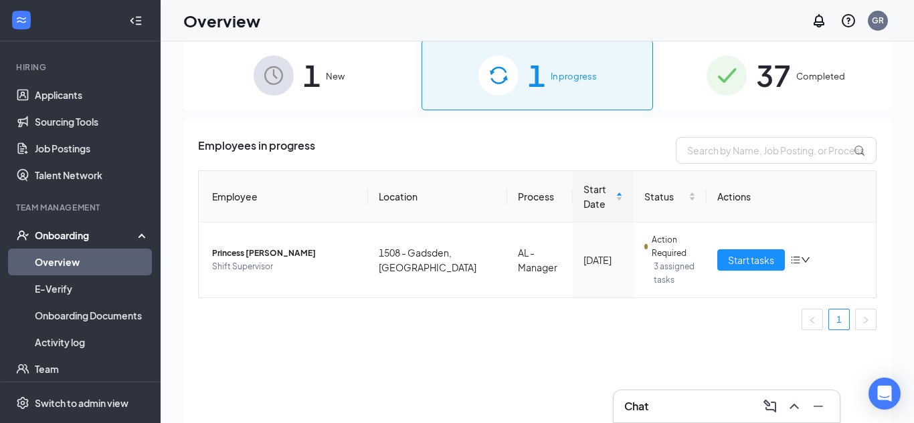
click at [298, 97] on div "1 New" at bounding box center [298, 75] width 231 height 70
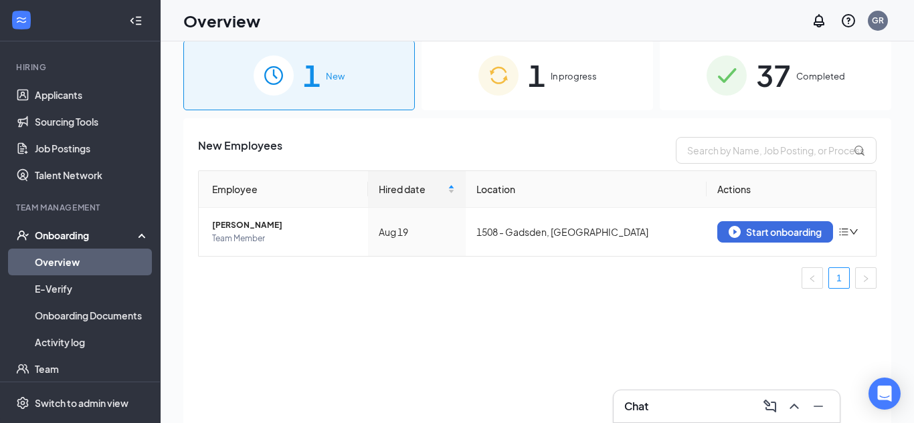
click at [536, 107] on div "1 In progress" at bounding box center [536, 75] width 231 height 70
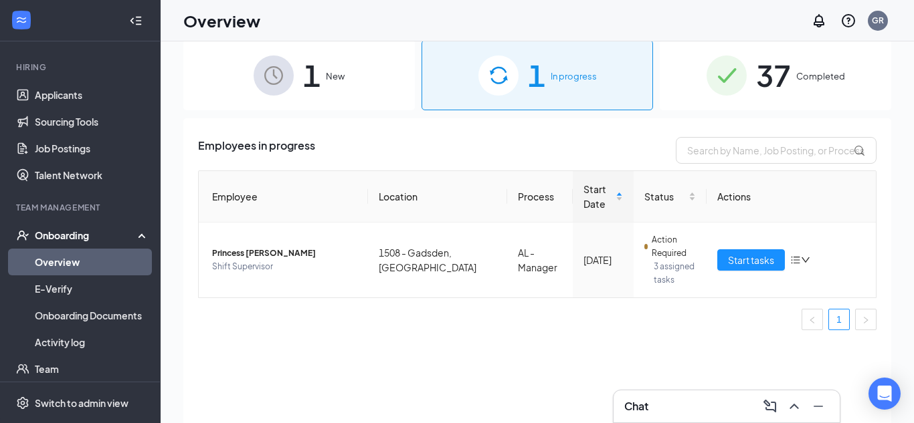
click at [289, 76] on img at bounding box center [274, 76] width 40 height 40
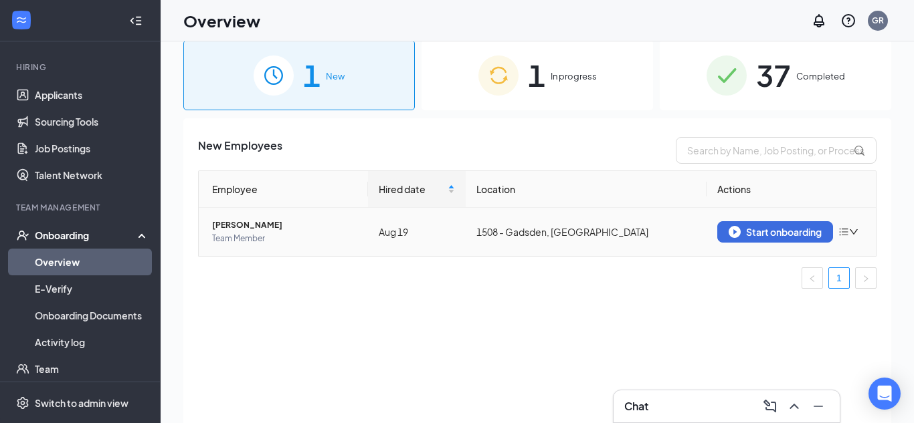
click at [852, 229] on icon "down" at bounding box center [854, 231] width 8 height 5
click at [765, 268] on li "Remove from onboarding" at bounding box center [779, 259] width 161 height 29
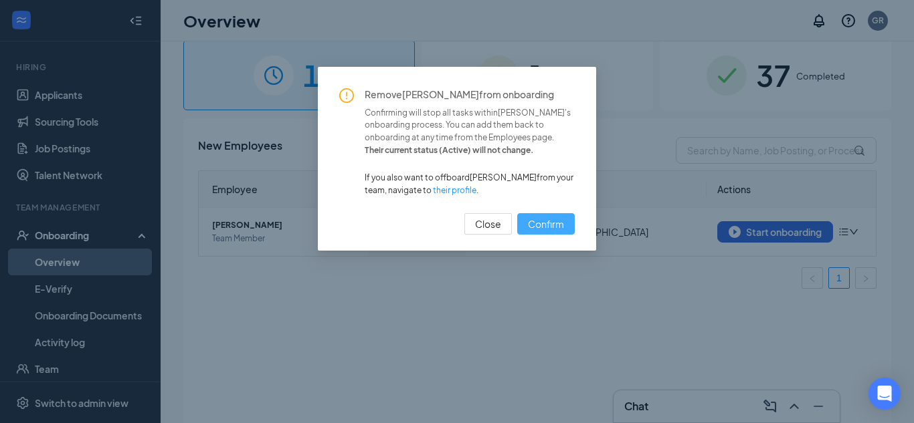
click at [549, 231] on span "Confirm" at bounding box center [546, 224] width 36 height 15
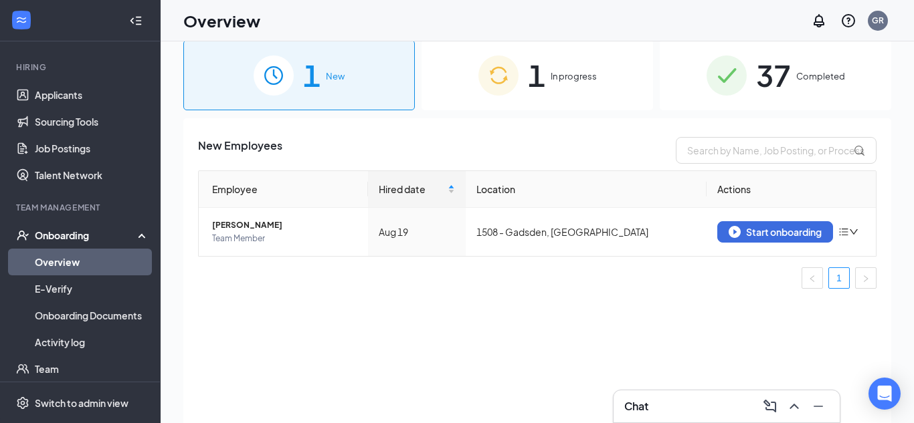
click at [557, 88] on div "1 In progress" at bounding box center [536, 75] width 231 height 70
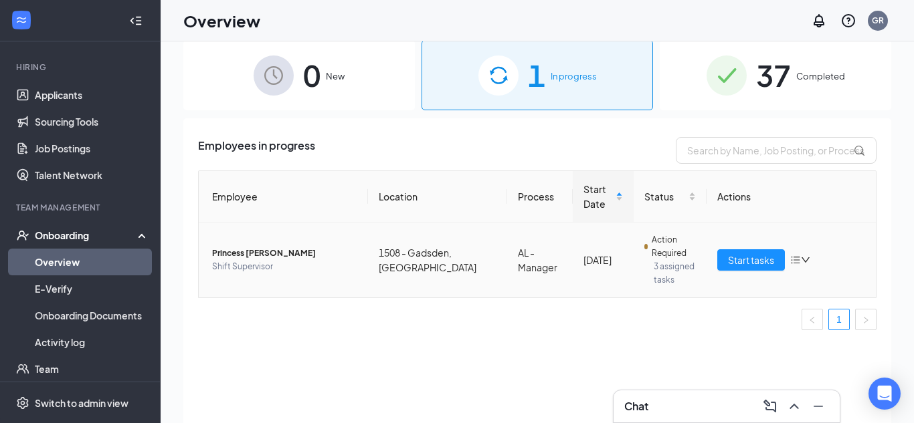
click at [791, 263] on icon "bars" at bounding box center [795, 260] width 11 height 11
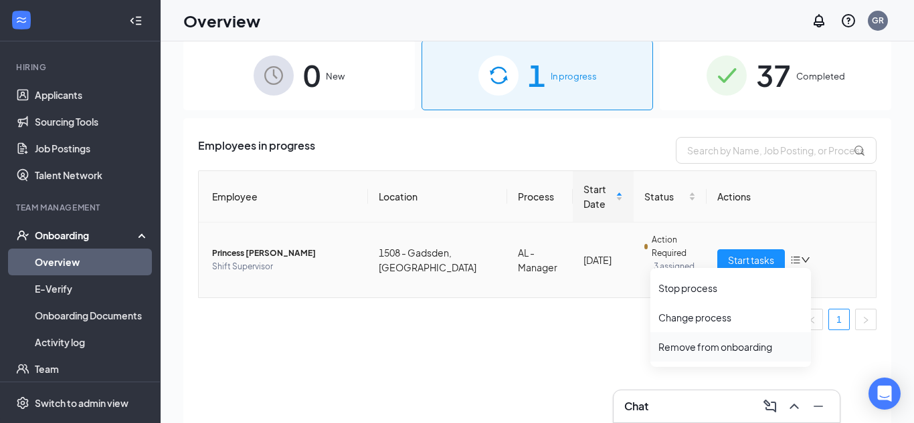
click at [698, 349] on div "Remove from onboarding" at bounding box center [730, 346] width 144 height 13
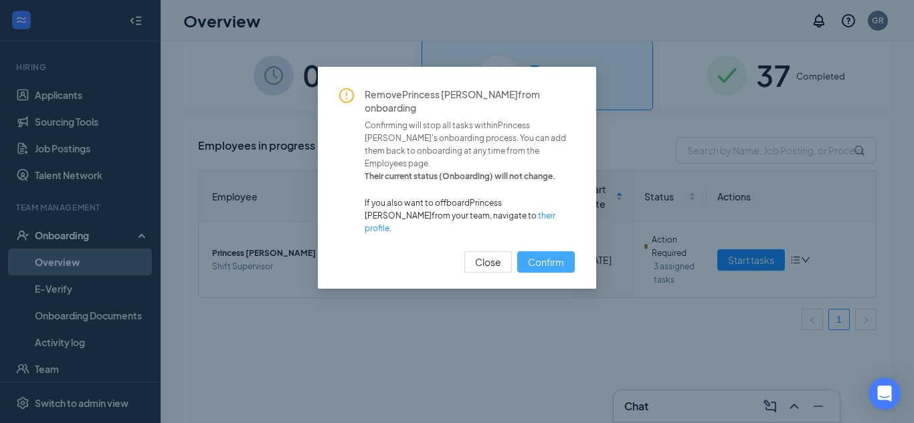
click at [561, 252] on button "Confirm" at bounding box center [546, 262] width 58 height 21
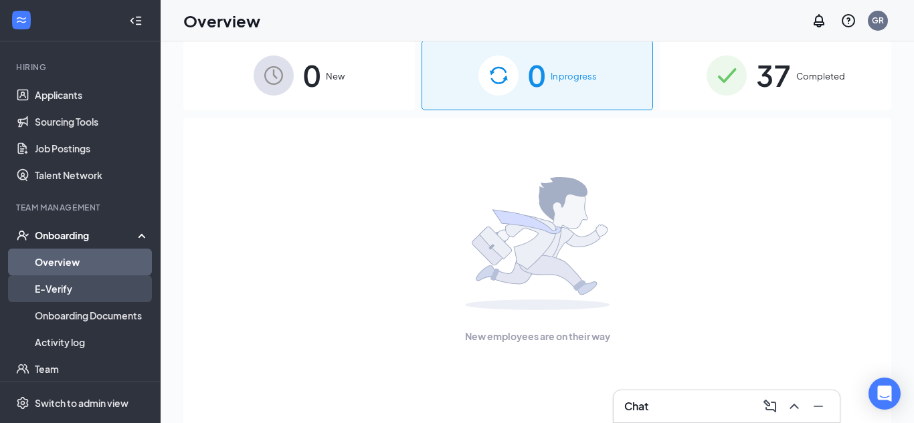
click at [49, 289] on link "E-Verify" at bounding box center [92, 289] width 114 height 27
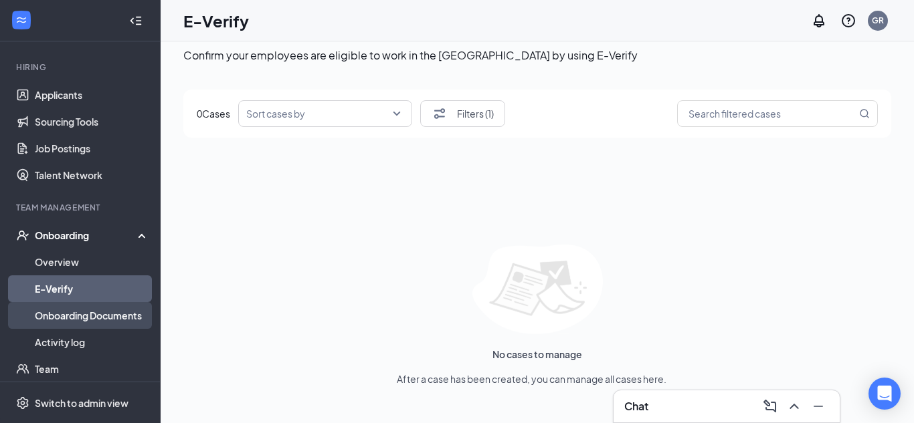
click at [77, 320] on link "Onboarding Documents" at bounding box center [92, 315] width 114 height 27
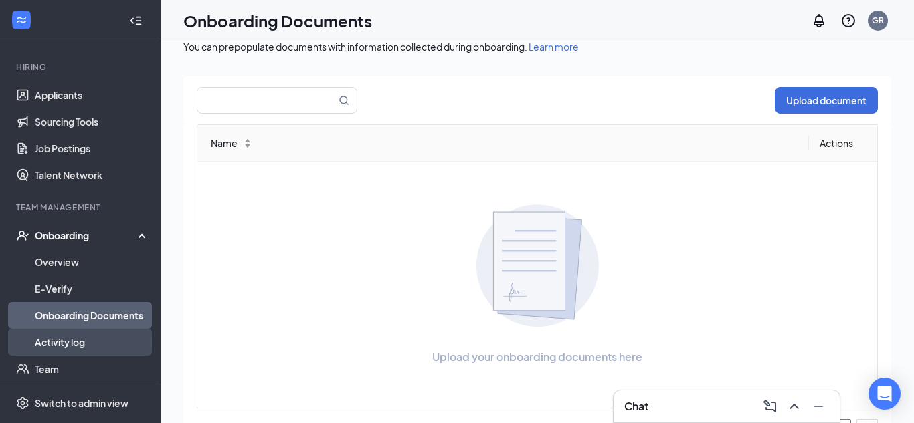
click at [87, 340] on link "Activity log" at bounding box center [92, 342] width 114 height 27
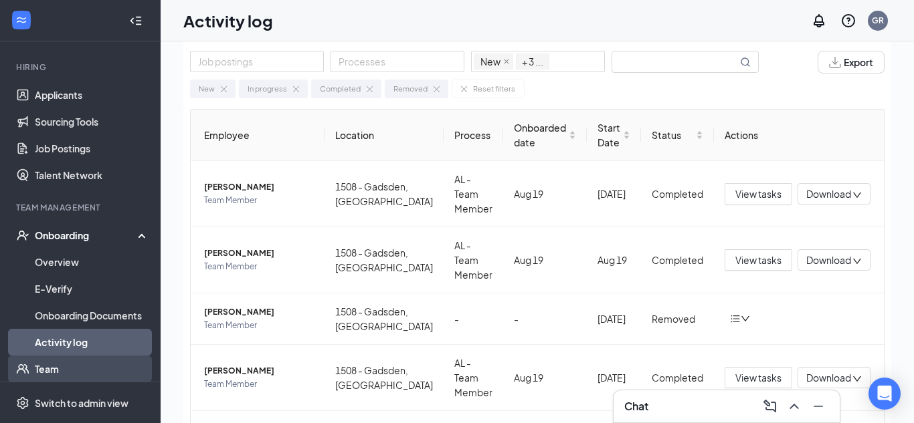
click at [84, 378] on link "Team" at bounding box center [92, 369] width 114 height 27
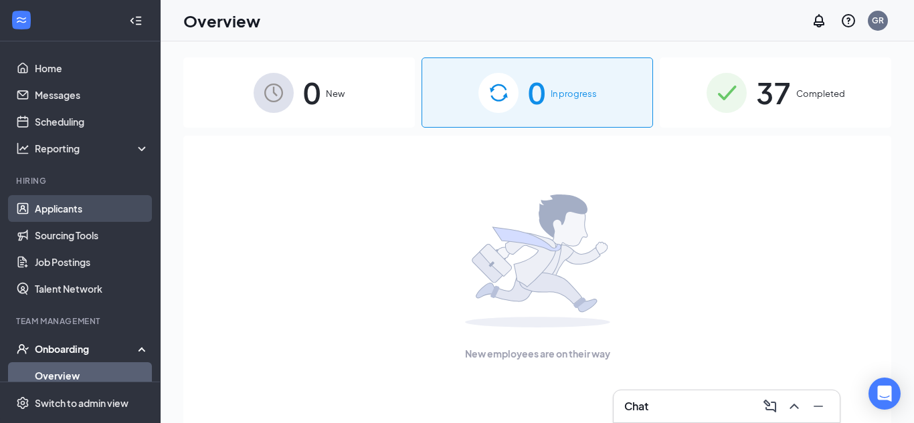
click at [85, 207] on link "Applicants" at bounding box center [92, 208] width 114 height 27
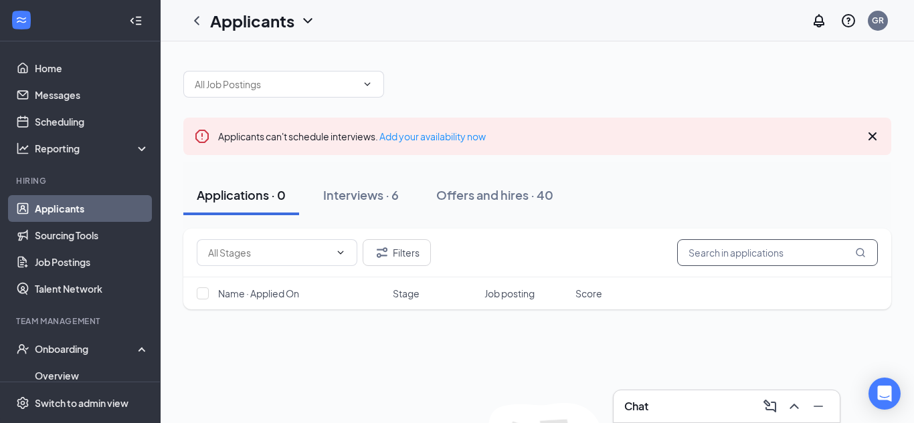
click at [720, 249] on input "text" at bounding box center [777, 252] width 201 height 27
type input "[PERSON_NAME]"
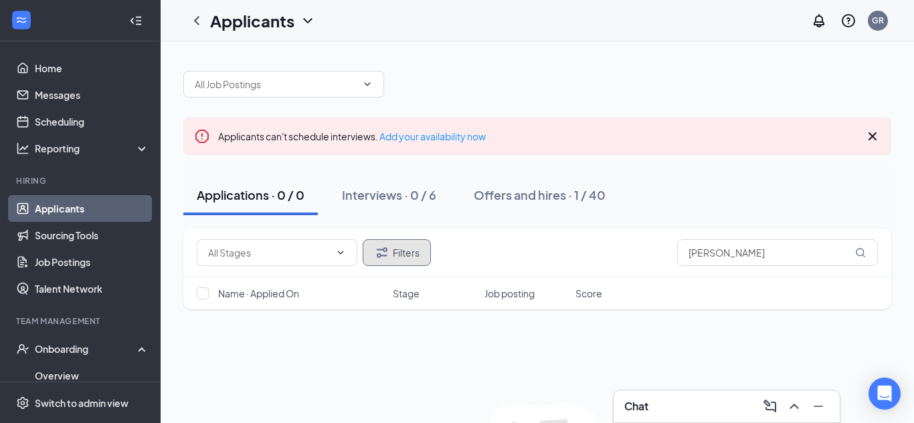
click at [392, 253] on button "Filters" at bounding box center [397, 252] width 68 height 27
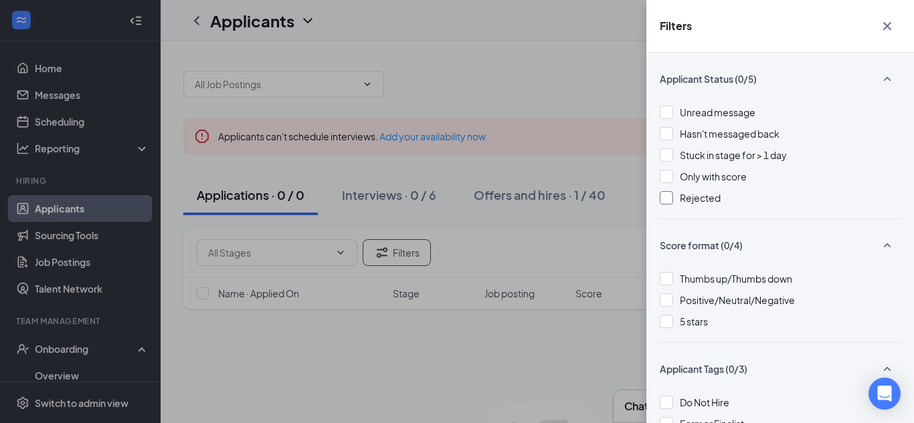
click at [677, 199] on div "Rejected" at bounding box center [780, 198] width 241 height 15
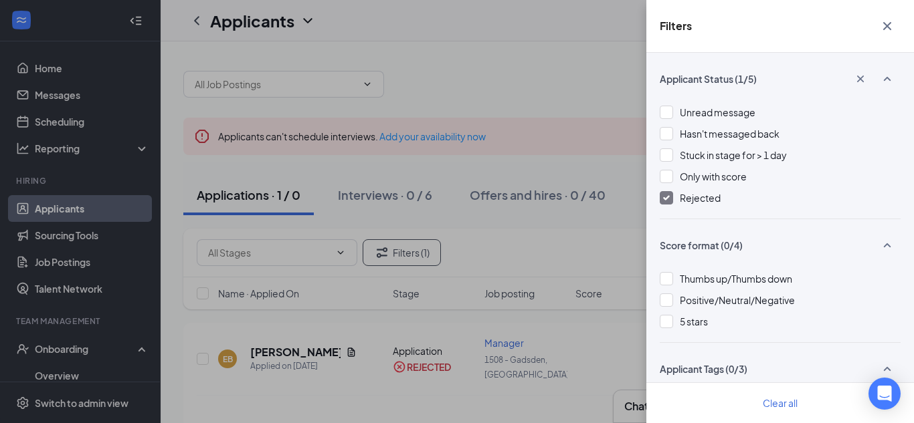
click at [892, 24] on icon "Cross" at bounding box center [887, 26] width 16 height 16
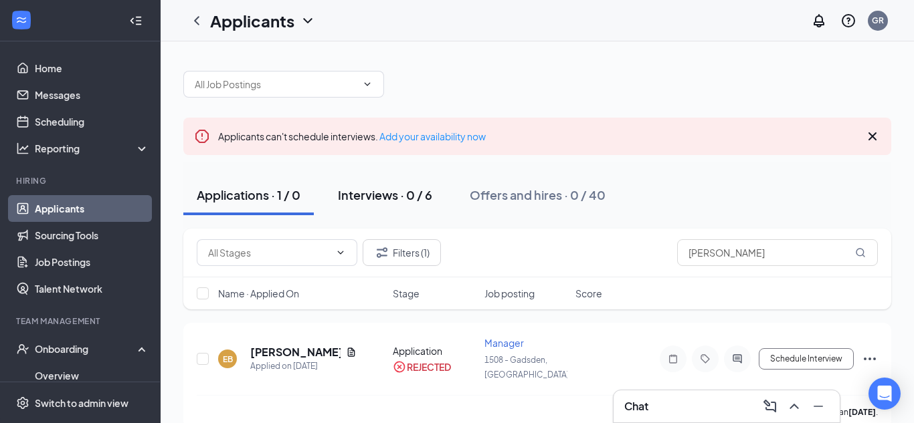
click at [392, 203] on div "Interviews · 0 / 6" at bounding box center [385, 195] width 94 height 17
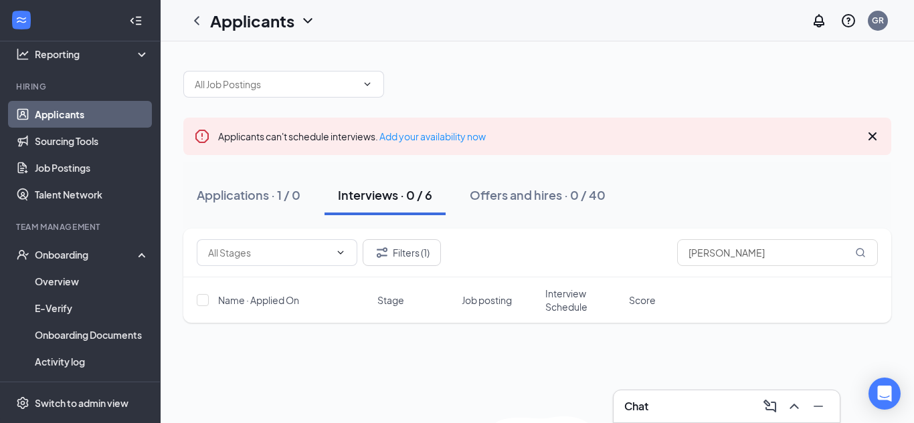
scroll to position [94, 0]
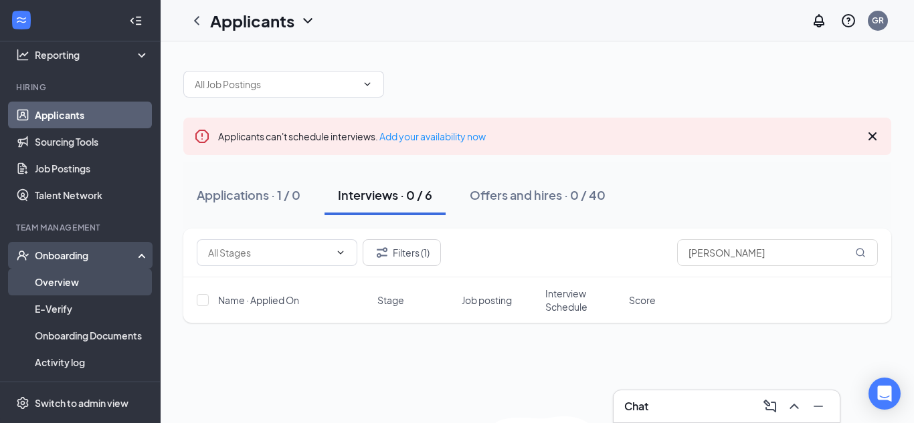
click at [65, 280] on link "Overview" at bounding box center [92, 282] width 114 height 27
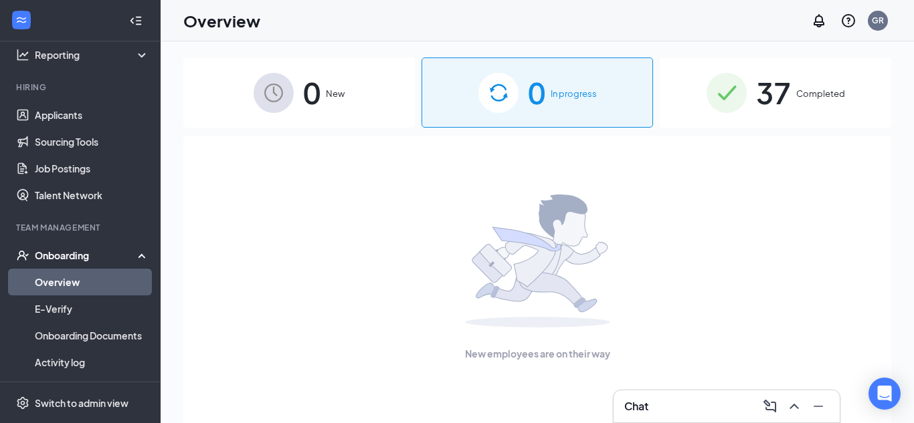
click at [813, 104] on div "37 Completed" at bounding box center [775, 93] width 231 height 70
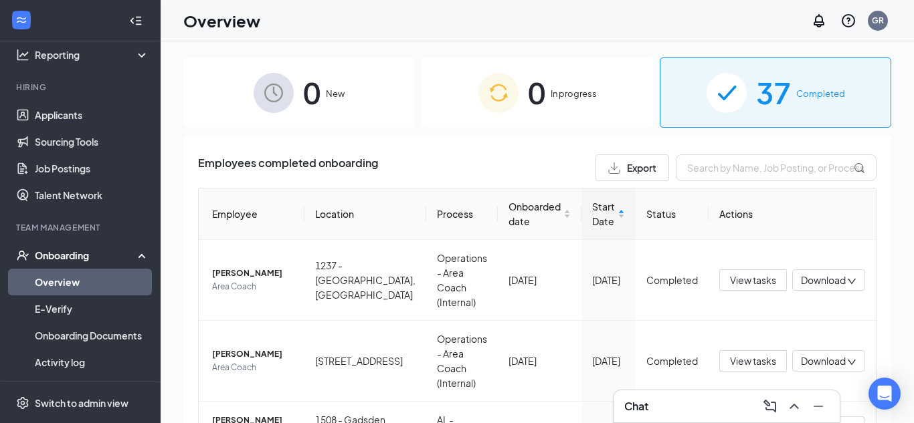
click at [528, 106] on span "0" at bounding box center [536, 93] width 17 height 46
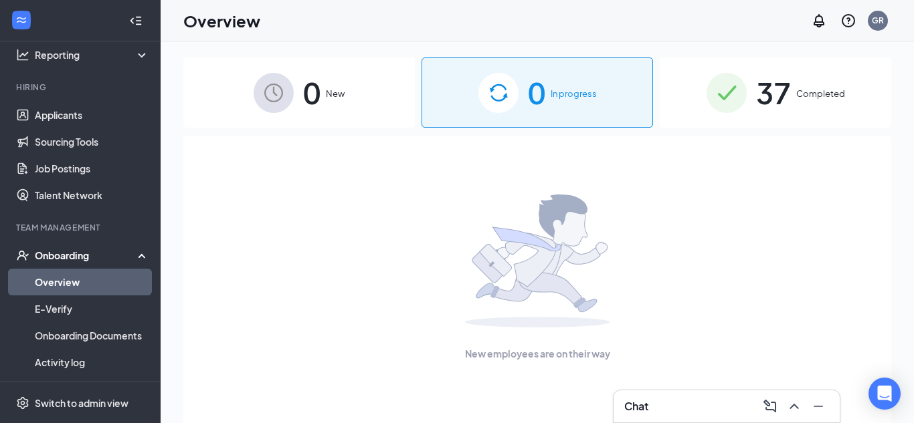
click at [337, 108] on div "0 New" at bounding box center [298, 93] width 231 height 70
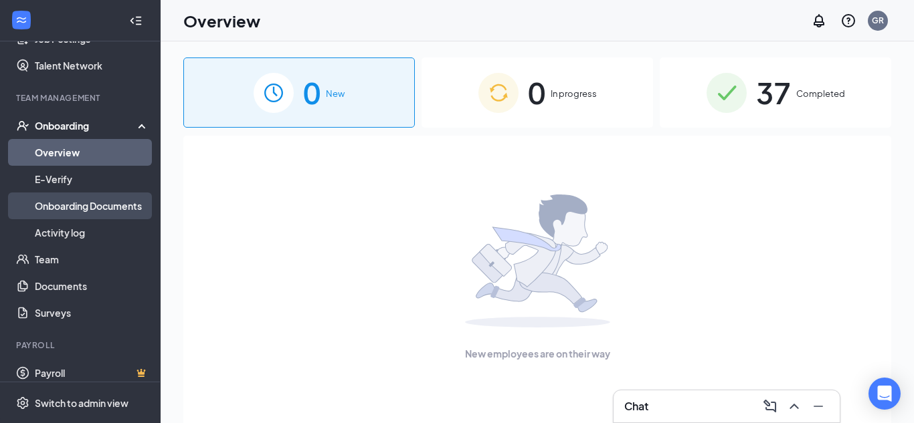
scroll to position [225, 0]
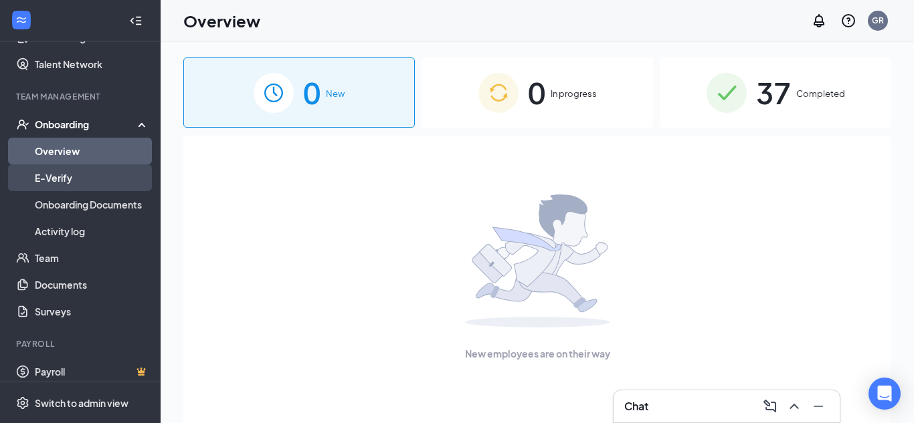
click at [69, 182] on link "E-Verify" at bounding box center [92, 178] width 114 height 27
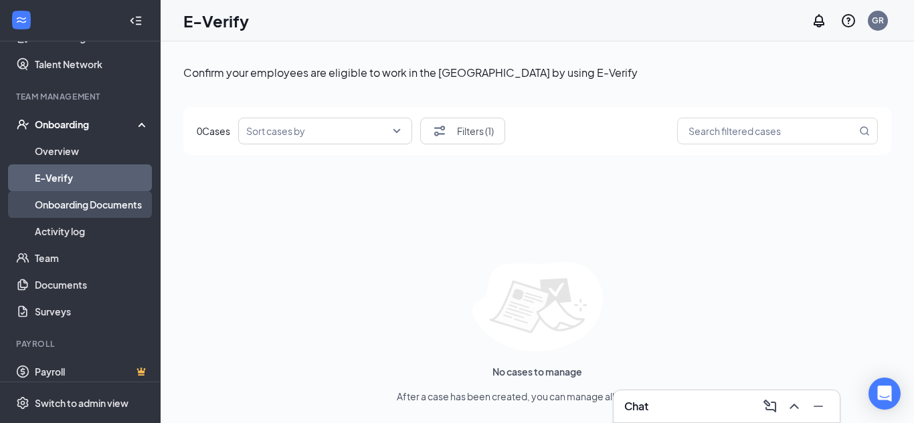
click at [78, 203] on link "Onboarding Documents" at bounding box center [92, 204] width 114 height 27
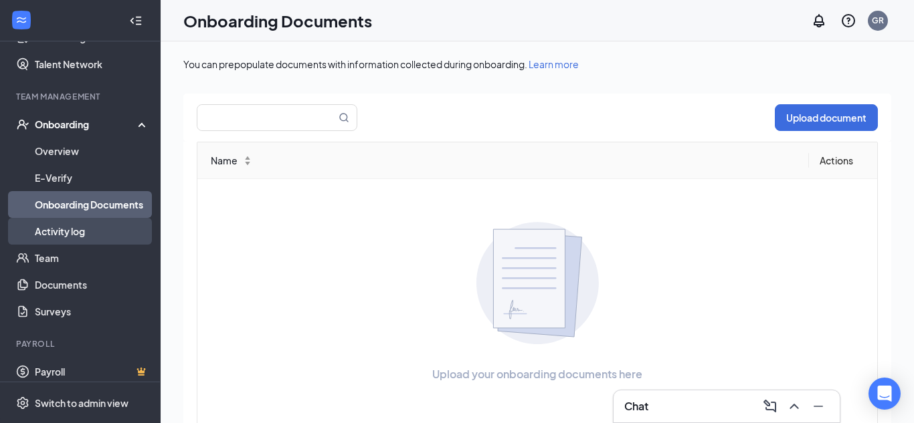
click at [83, 228] on link "Activity log" at bounding box center [92, 231] width 114 height 27
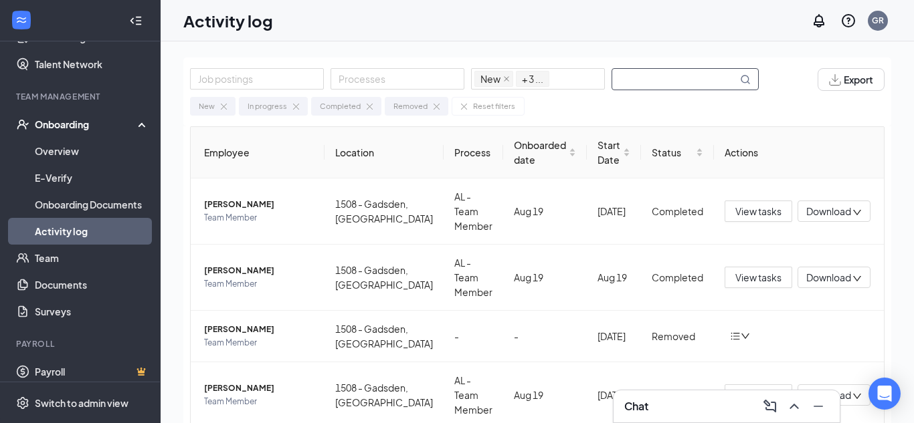
click at [676, 82] on input "text" at bounding box center [674, 79] width 125 height 21
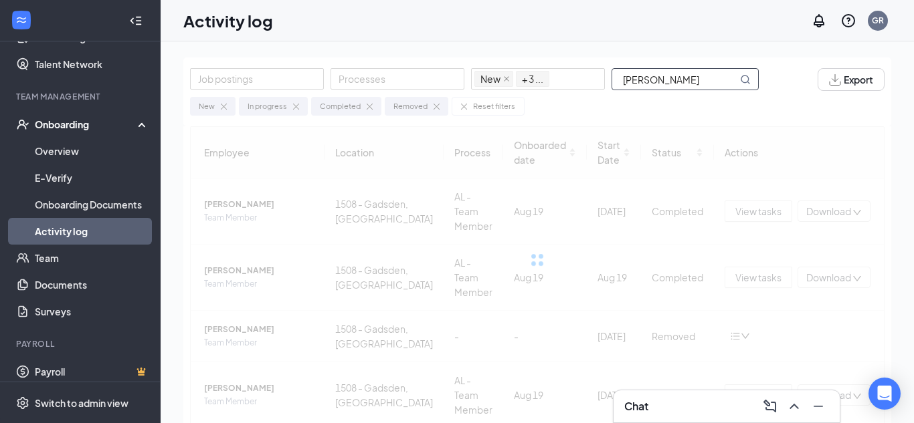
type input "[PERSON_NAME]"
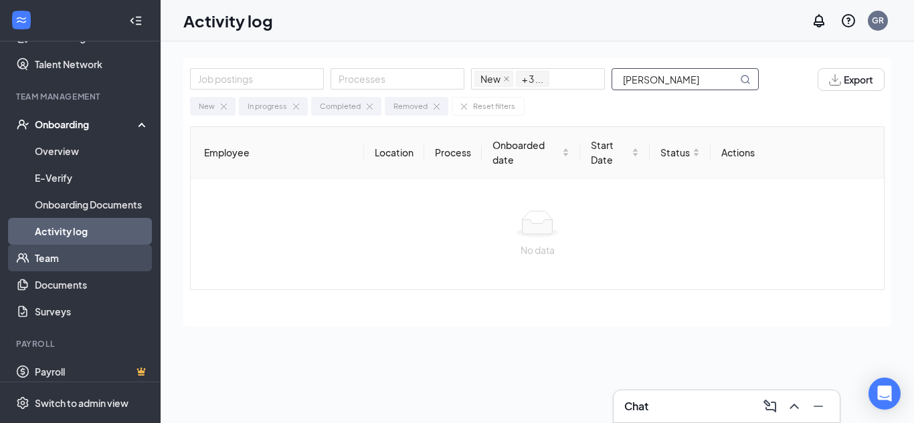
click at [84, 252] on link "Team" at bounding box center [92, 258] width 114 height 27
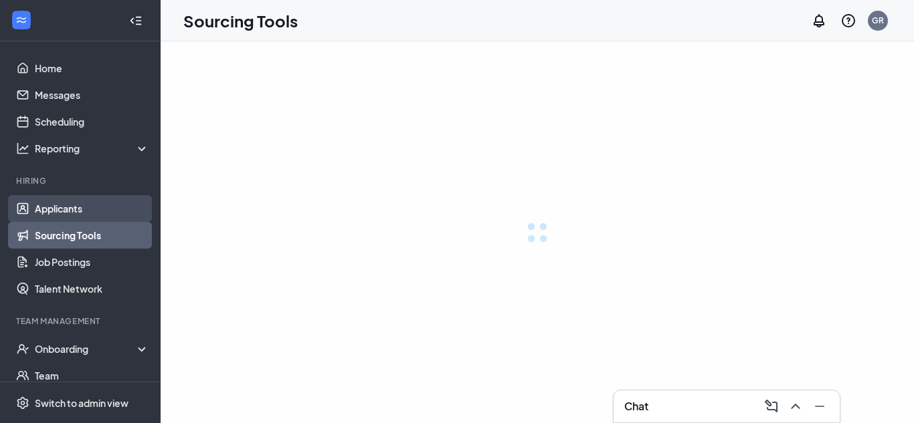
click at [92, 212] on link "Applicants" at bounding box center [92, 208] width 114 height 27
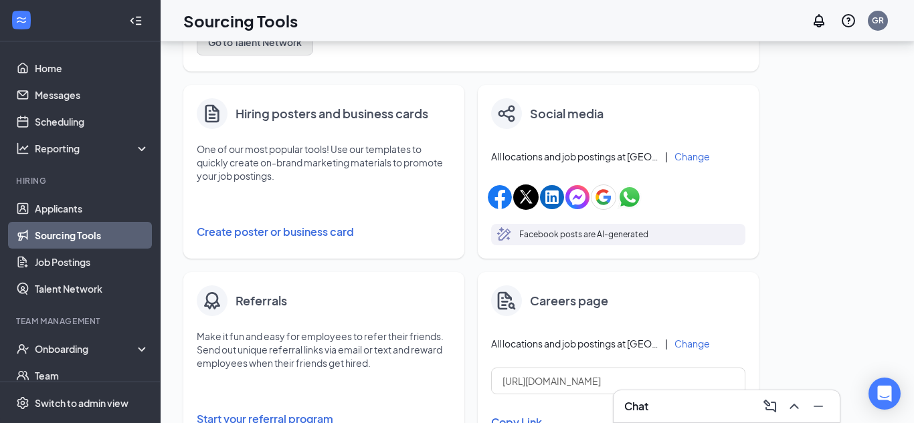
scroll to position [195, 0]
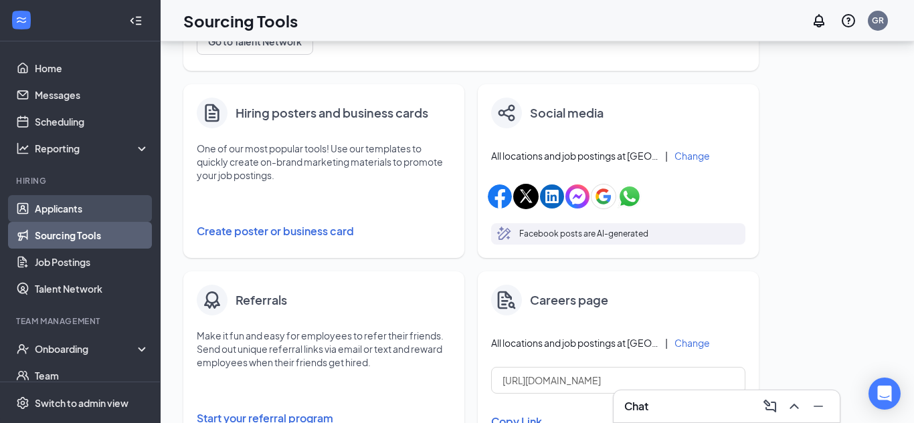
click at [35, 206] on link "Applicants" at bounding box center [92, 208] width 114 height 27
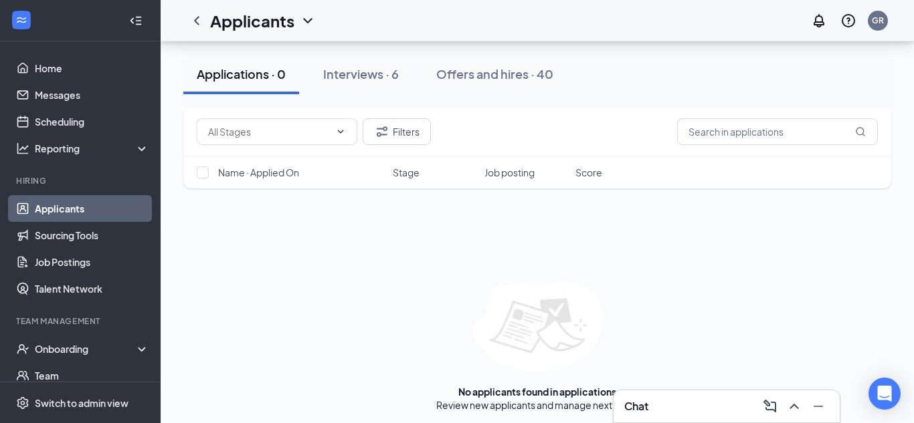
scroll to position [124, 0]
click at [378, 84] on button "Interviews · 6" at bounding box center [361, 75] width 102 height 40
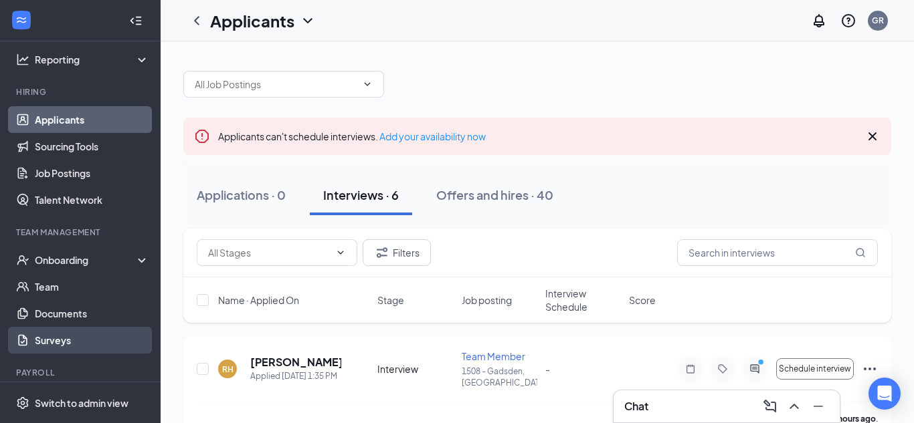
scroll to position [90, 0]
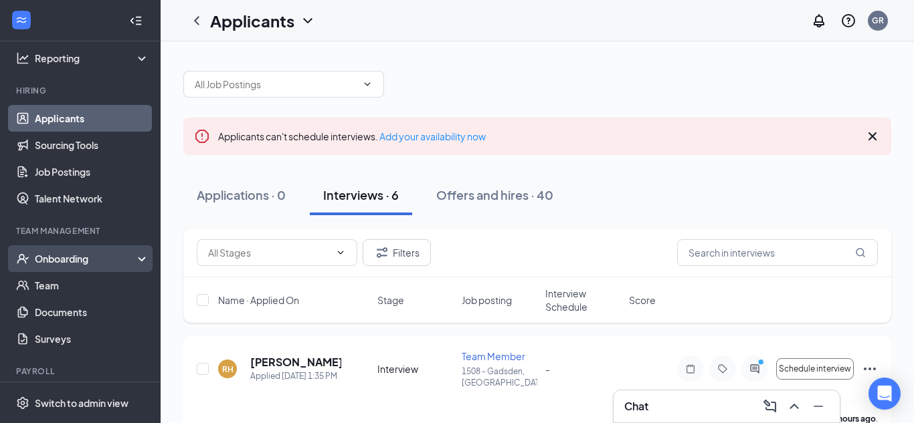
click at [110, 259] on div "Onboarding" at bounding box center [86, 258] width 103 height 13
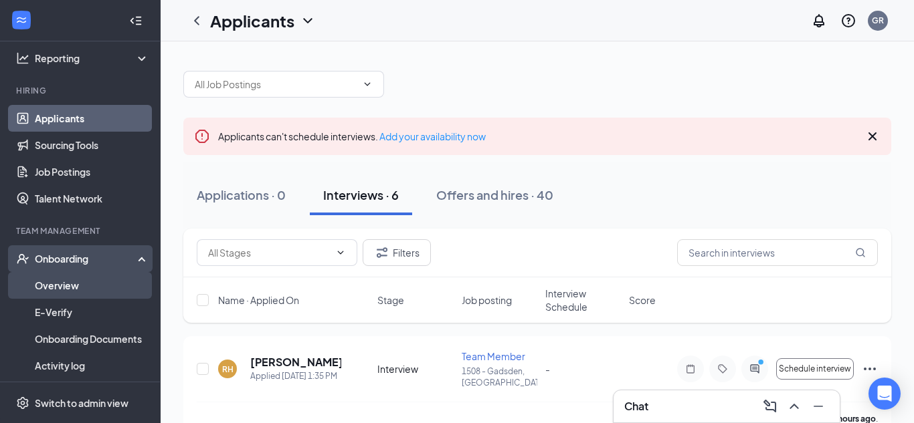
click at [90, 281] on link "Overview" at bounding box center [92, 285] width 114 height 27
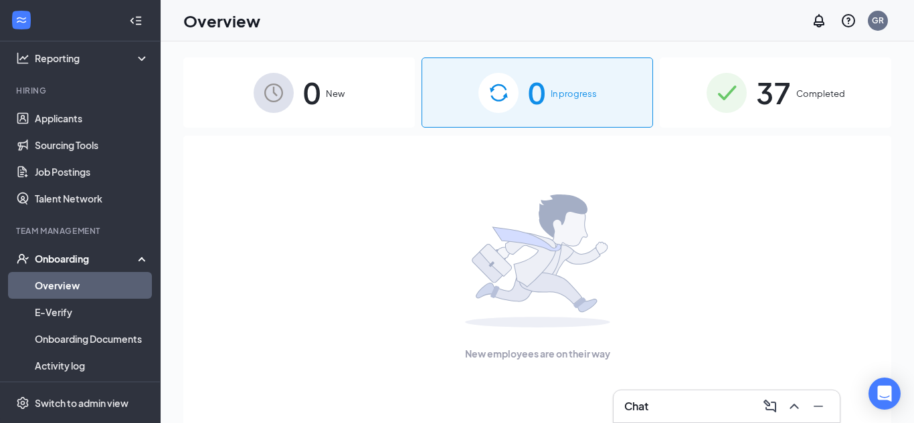
click at [134, 25] on icon "Collapse" at bounding box center [135, 20] width 13 height 13
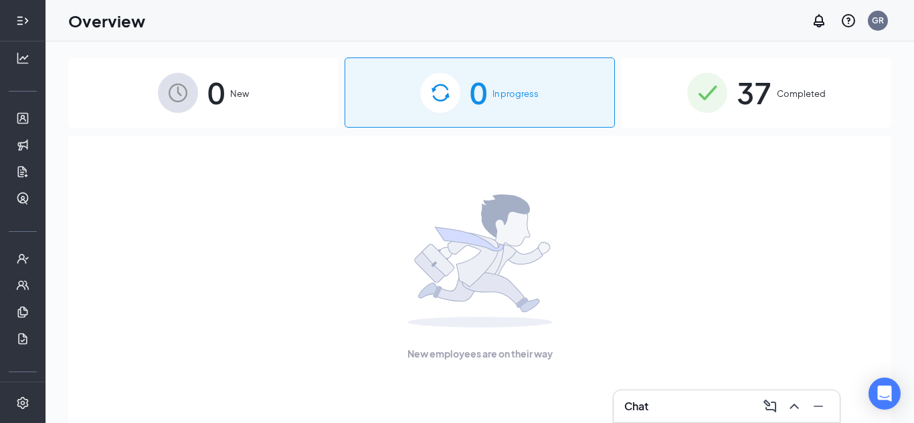
click at [30, 18] on div at bounding box center [22, 20] width 27 height 27
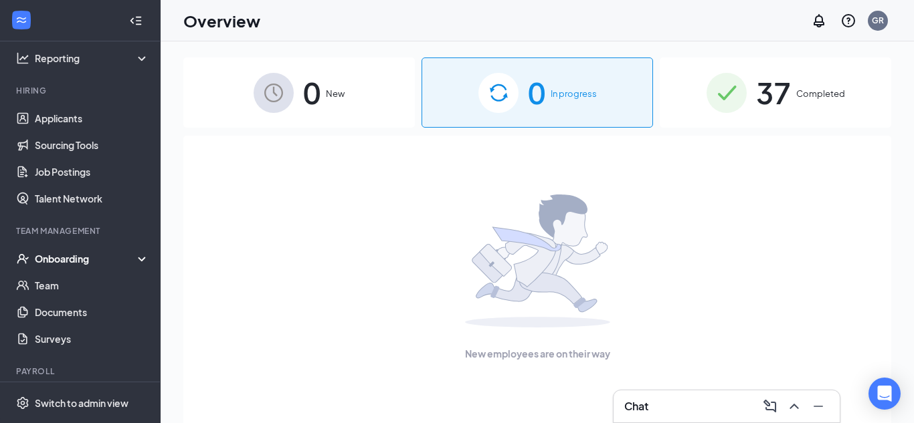
click at [104, 260] on div "Onboarding" at bounding box center [86, 258] width 103 height 13
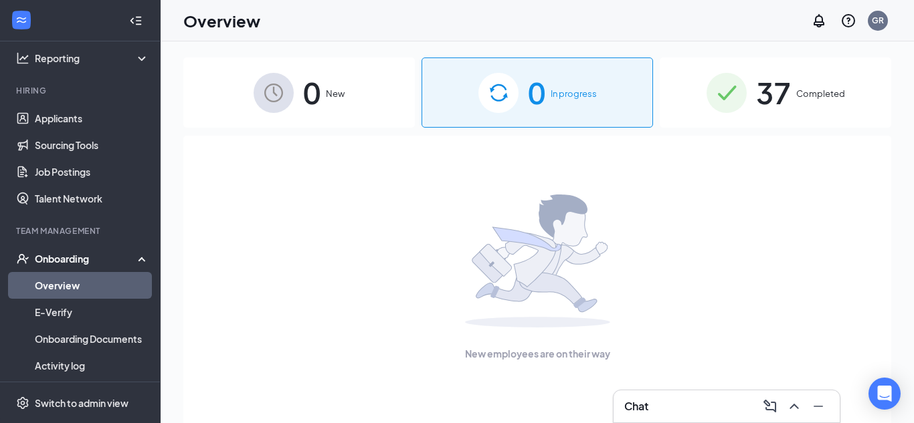
click at [88, 280] on link "Overview" at bounding box center [92, 285] width 114 height 27
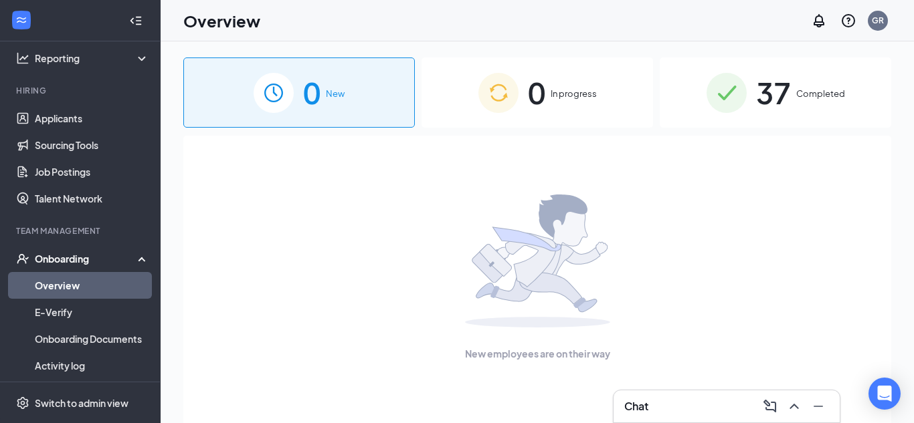
click at [765, 97] on span "37" at bounding box center [773, 93] width 35 height 46
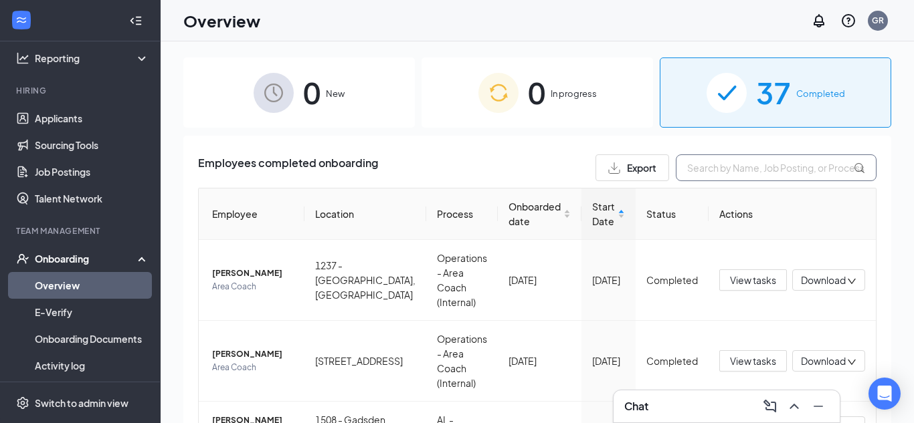
click at [696, 164] on input "text" at bounding box center [776, 168] width 201 height 27
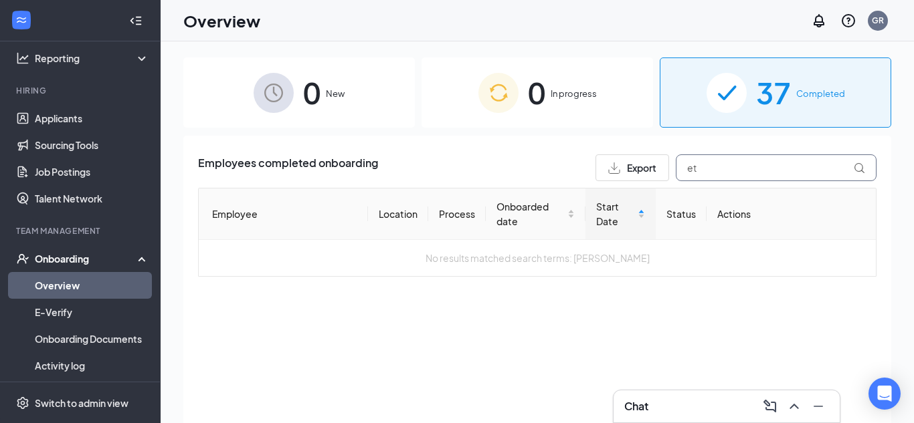
type input "e"
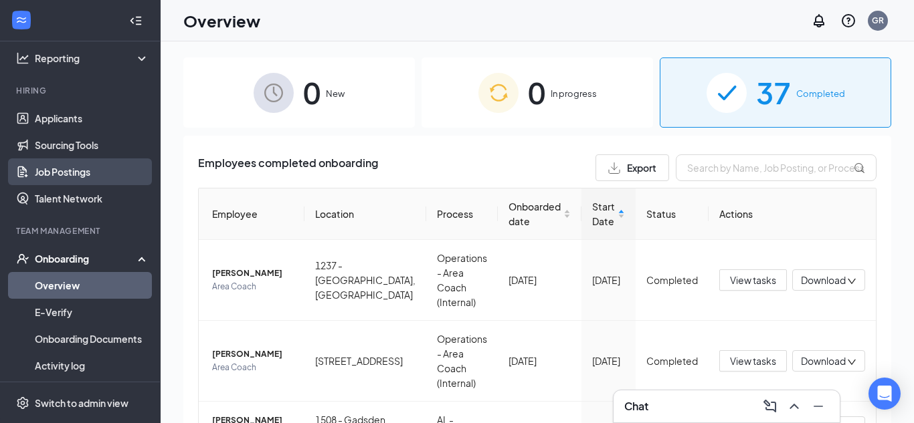
click at [77, 171] on link "Job Postings" at bounding box center [92, 172] width 114 height 27
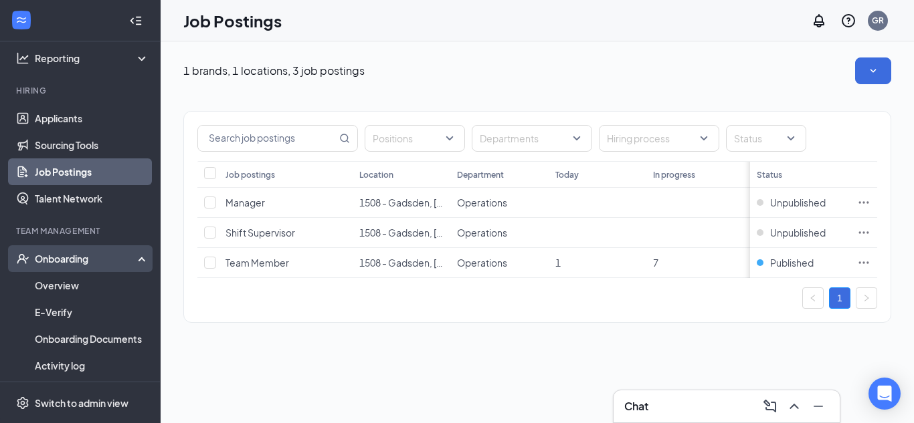
click at [88, 266] on div "Onboarding" at bounding box center [80, 258] width 161 height 27
click at [83, 286] on link "Overview" at bounding box center [92, 285] width 114 height 27
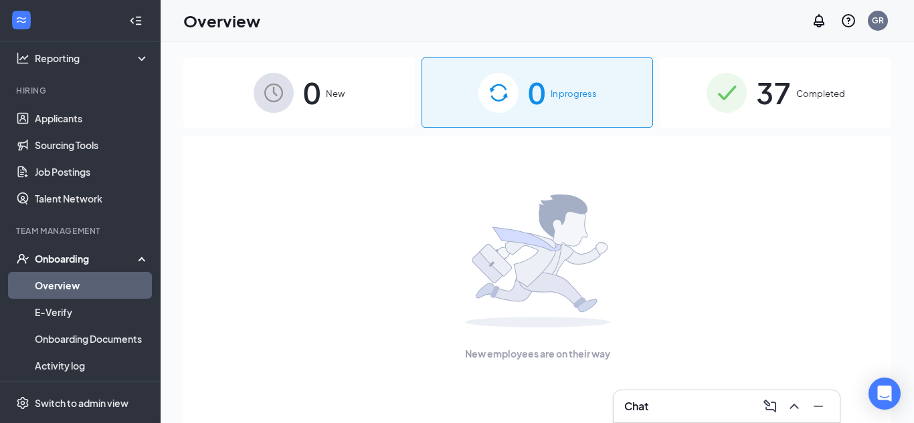
click at [254, 109] on img at bounding box center [274, 93] width 40 height 40
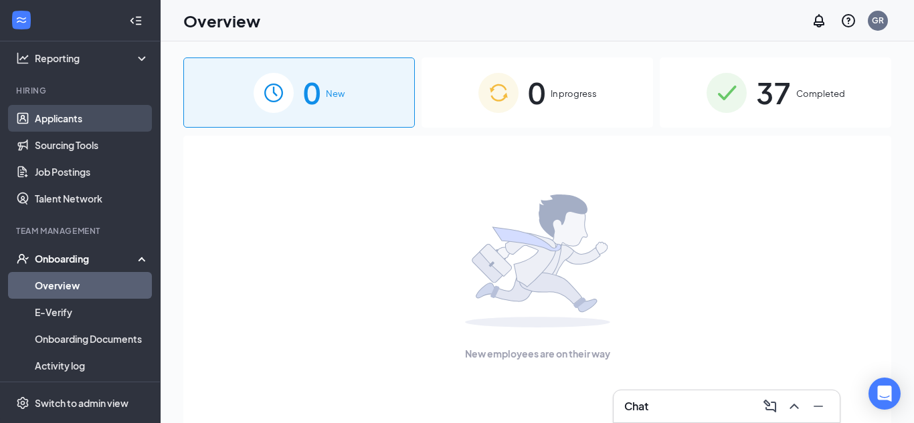
click at [97, 126] on link "Applicants" at bounding box center [92, 118] width 114 height 27
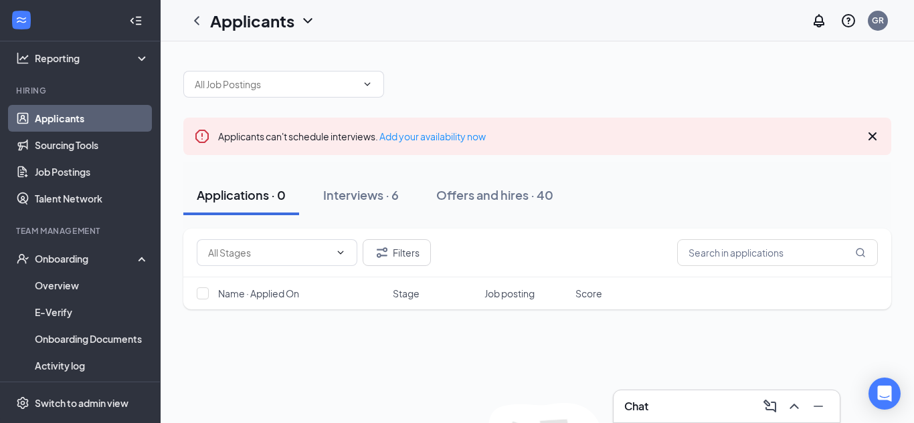
click at [771, 268] on div "Filters" at bounding box center [537, 253] width 708 height 49
click at [759, 250] on input "text" at bounding box center [777, 252] width 201 height 27
type input "[PERSON_NAME]"
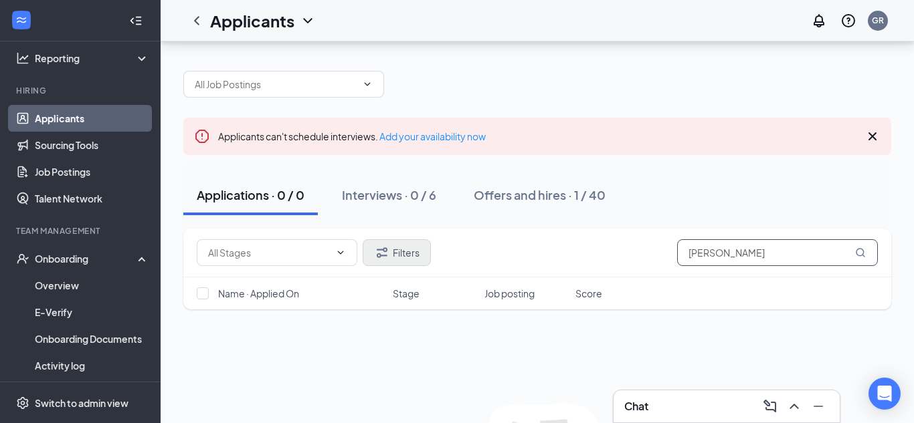
scroll to position [126, 0]
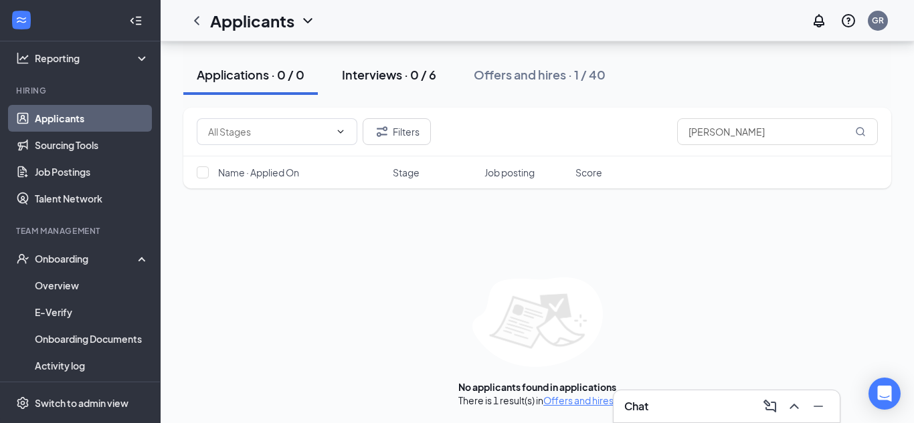
click at [366, 67] on div "Interviews · 0 / 6" at bounding box center [389, 74] width 94 height 17
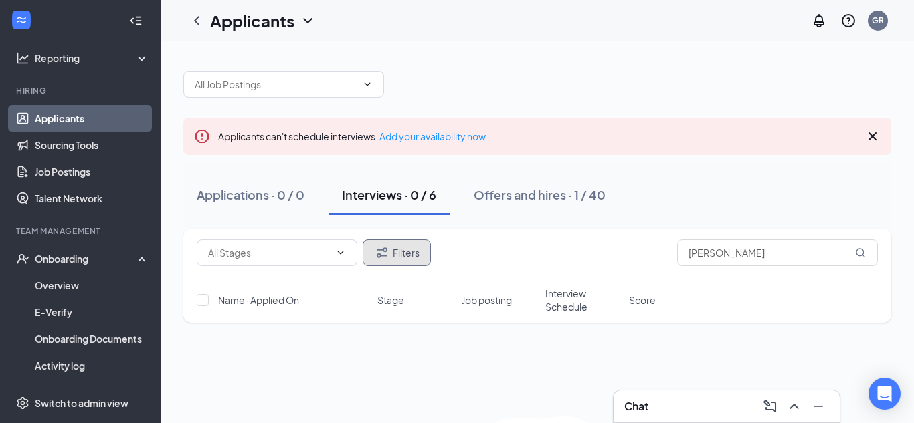
click at [409, 247] on button "Filters" at bounding box center [397, 252] width 68 height 27
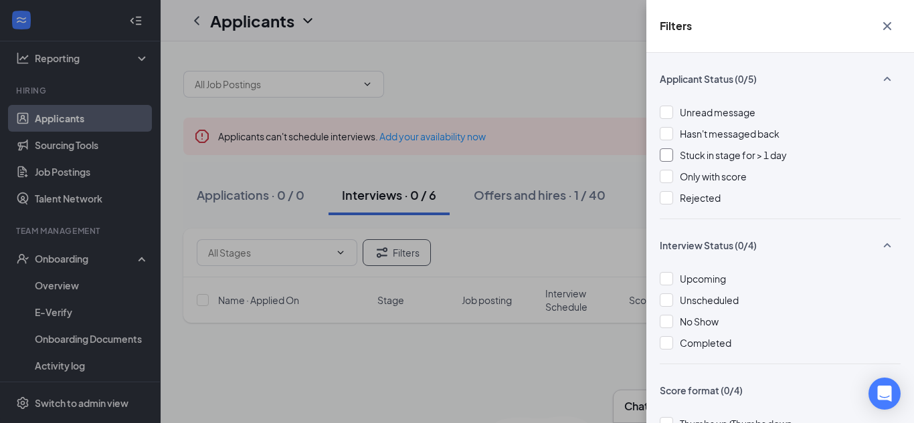
click at [674, 155] on div "Stuck in stage for > 1 day" at bounding box center [780, 155] width 241 height 15
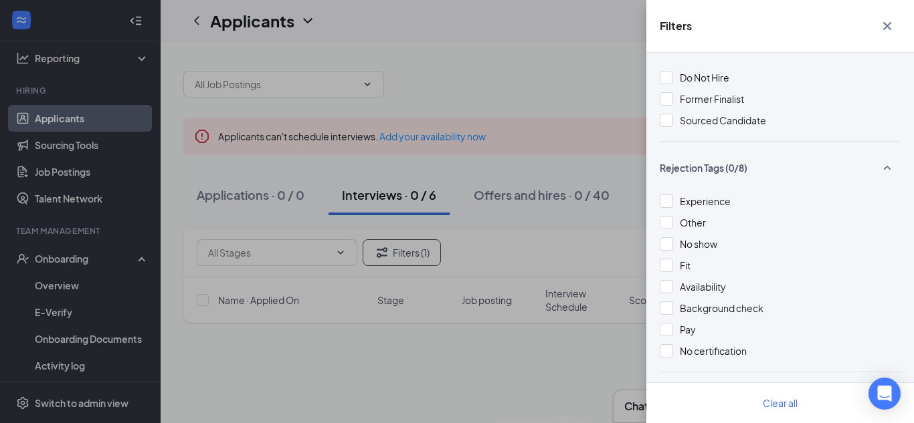
scroll to position [474, 0]
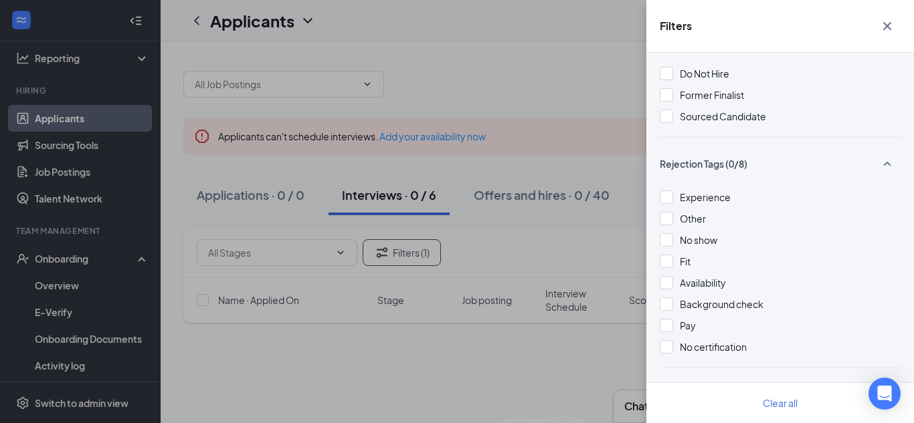
click at [894, 27] on icon "Cross" at bounding box center [887, 26] width 16 height 16
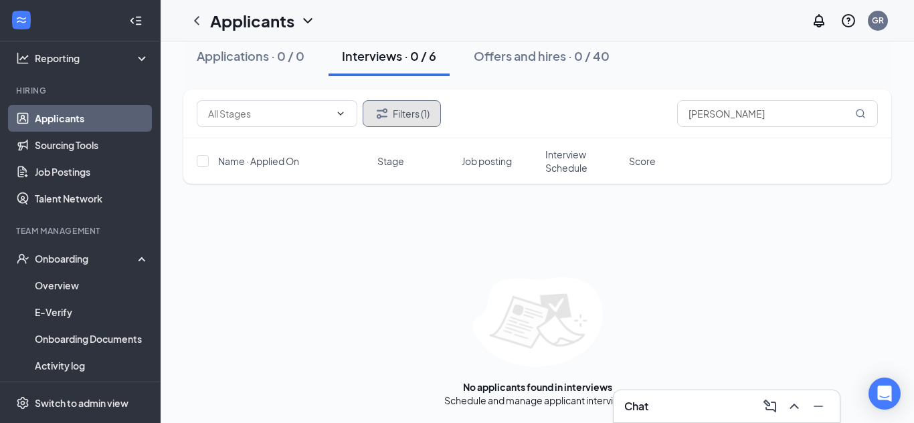
scroll to position [0, 0]
